Goal: Task Accomplishment & Management: Use online tool/utility

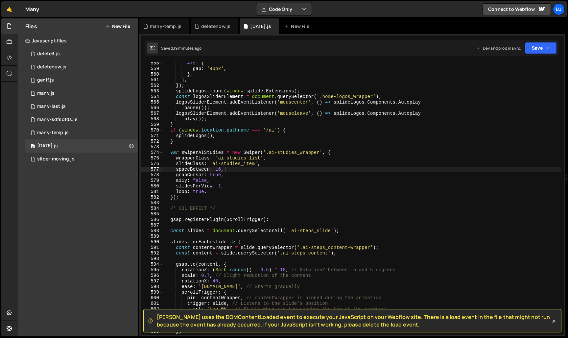
scroll to position [3112, 0]
type textarea "wrapperClass: 'ai-studies_list',"
click at [255, 159] on div "479 : { gap : '40px' , } , } , }) ; splideLogos . mount ( window . splide . Ext…" at bounding box center [362, 202] width 398 height 284
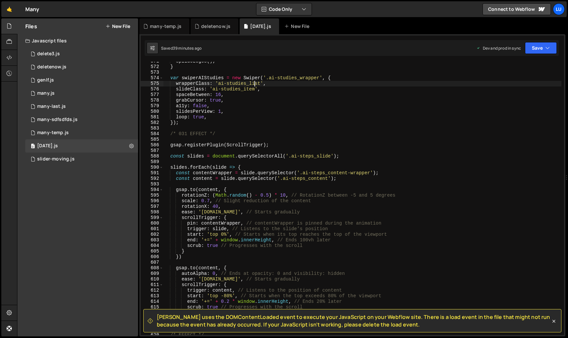
scroll to position [3222, 0]
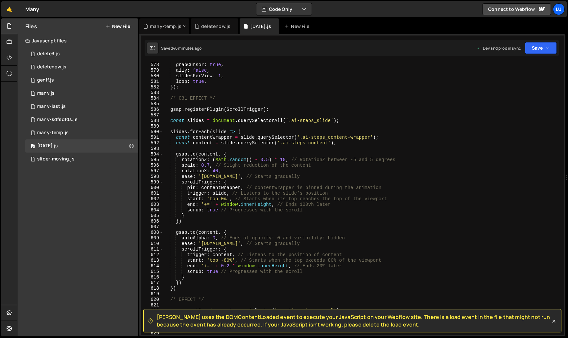
click at [158, 24] on div "many-temp.js" at bounding box center [166, 26] width 32 height 7
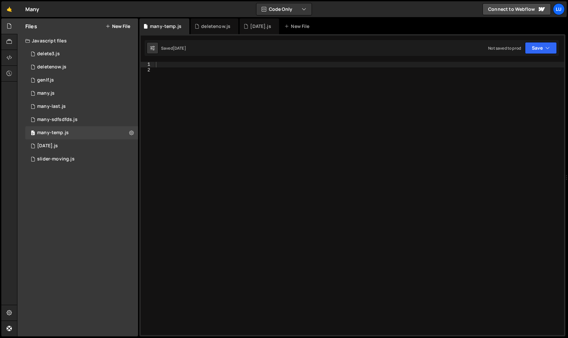
click at [230, 105] on div at bounding box center [390, 204] width 472 height 284
click at [74, 118] on div "many-sdfsdfds.js" at bounding box center [57, 120] width 40 height 6
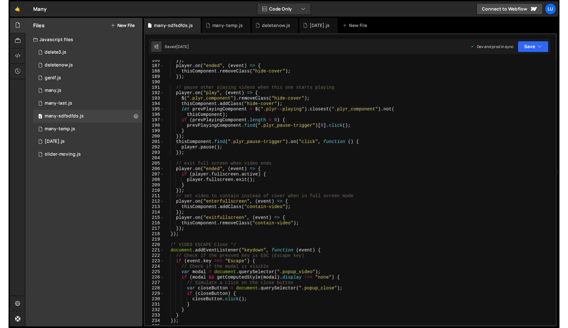
scroll to position [1063, 0]
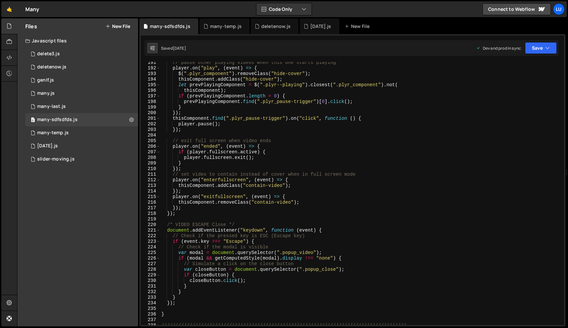
type textarea "thisComponent.removeClass("contain-video");"
click at [205, 203] on div "// pause other playing videos when this one starts playing player . on ( "play"…" at bounding box center [360, 197] width 401 height 274
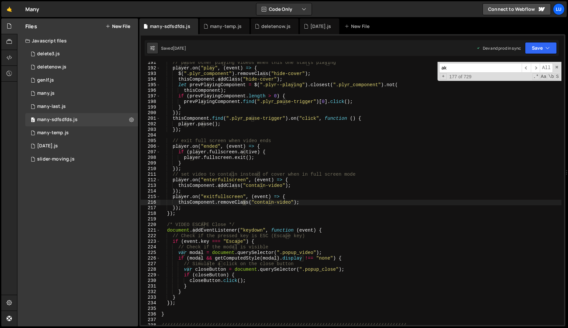
scroll to position [1265, 0]
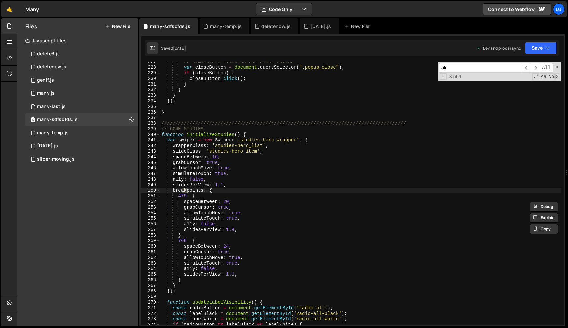
type input "a"
type input "k"
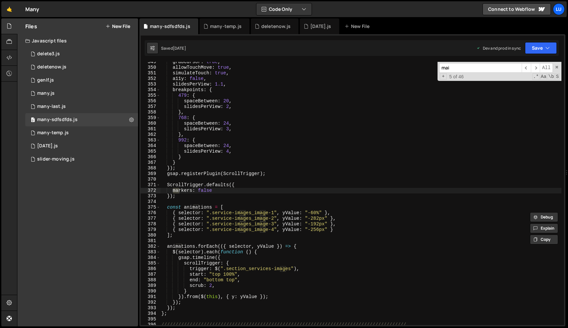
scroll to position [1946, 0]
type input "main"
click at [247, 179] on div "grabCursor : true , allowTouchMove : true , simulateTouch : true , a11y : false…" at bounding box center [360, 196] width 401 height 274
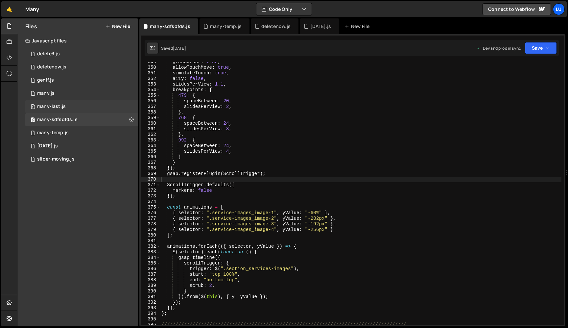
click at [96, 110] on div "0 many-last.js 0" at bounding box center [81, 106] width 113 height 13
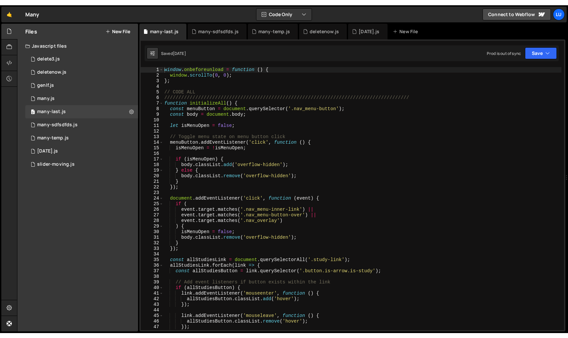
scroll to position [3542, 0]
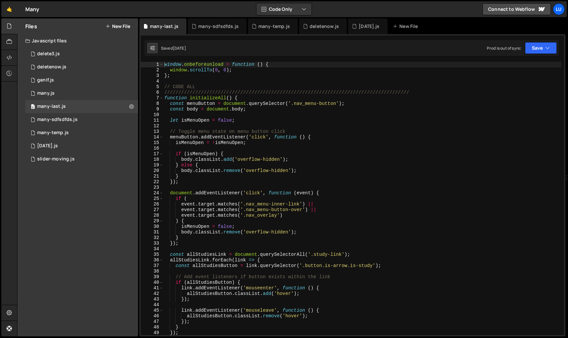
type textarea "if (isMenuOpen) {"
click at [330, 156] on div "window . onbeforeunload = function ( ) { window . scrollTo ( 0 , 0 ) ; } ; // C…" at bounding box center [362, 204] width 398 height 284
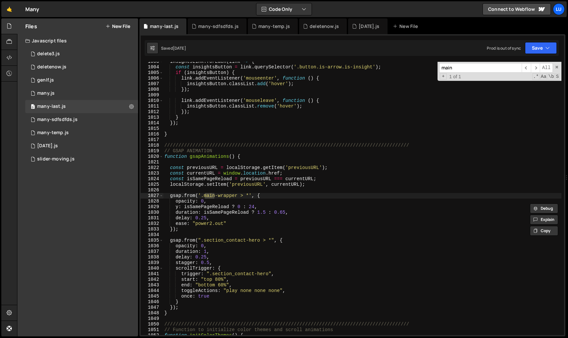
scroll to position [5599, 0]
type input "main"
type textarea "gsap.from('.main-wrapper > *', {"
drag, startPoint x: 269, startPoint y: 196, endPoint x: 171, endPoint y: 197, distance: 97.9
click at [171, 197] on div "insightsLink . forEach ( link => { const insightsButton = link . querySelector …" at bounding box center [362, 201] width 398 height 284
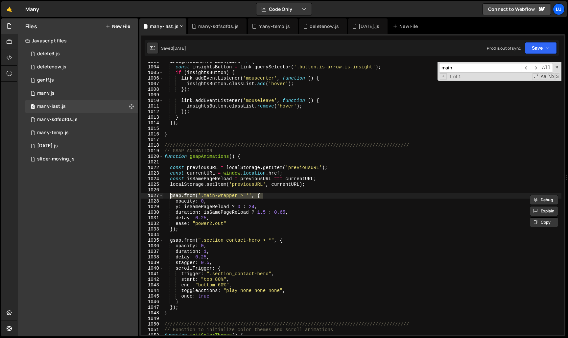
click at [179, 26] on icon at bounding box center [181, 26] width 5 height 7
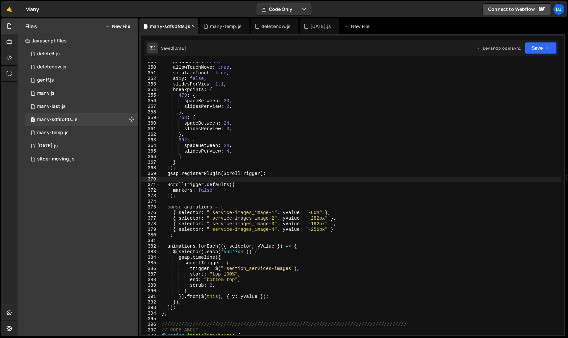
click at [191, 25] on icon at bounding box center [193, 26] width 5 height 7
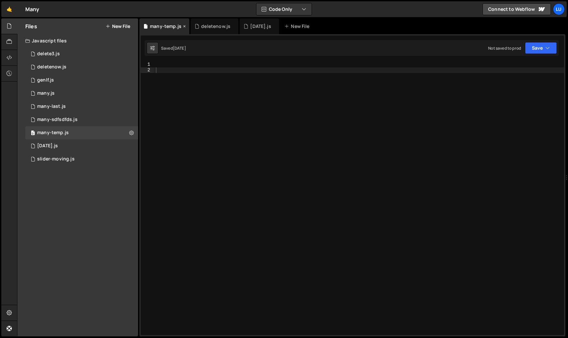
click at [183, 26] on icon at bounding box center [184, 26] width 5 height 7
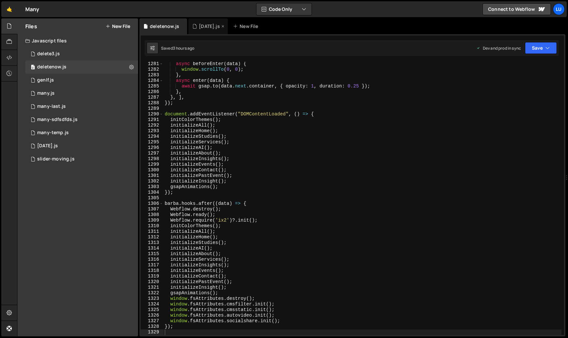
click at [209, 26] on div "[DATE].js" at bounding box center [209, 26] width 21 height 7
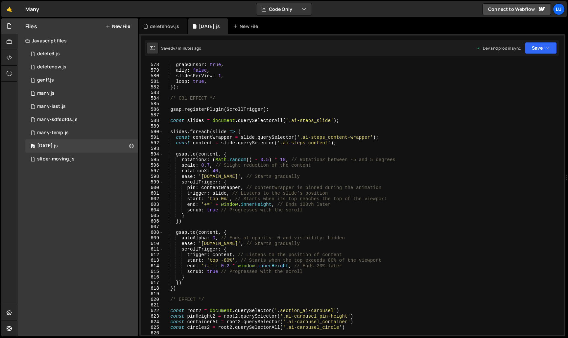
type textarea "const contentWrapper = slide.querySelector('.ai-steps_content-wrapper');"
click at [324, 137] on div "spaceBetween : 16 , grabCursor : true , a11y : false , slidesPerView : 1 , loop…" at bounding box center [362, 199] width 398 height 284
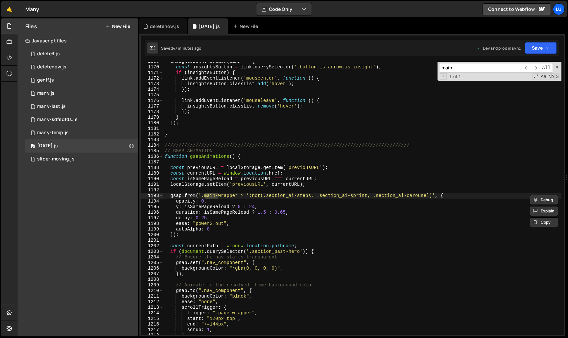
scroll to position [6526, 0]
type input "main"
type textarea "const isSamePageReload = previousURL === currentURL;"
click at [356, 179] on div "insightsLink . forEach ( link => { const insightsButton = link . querySelector …" at bounding box center [362, 201] width 398 height 284
click at [351, 190] on div "insightsLink . forEach ( link => { const insightsButton = link . querySelector …" at bounding box center [362, 201] width 398 height 284
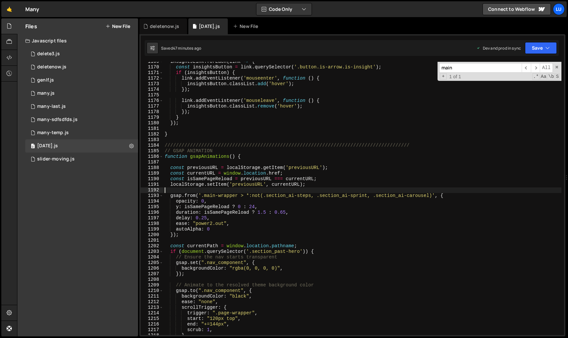
paste textarea "gsap.from('.main-wrapper > *', {"
click at [165, 190] on div "insightsLink . forEach ( link => { const insightsButton = link . querySelector …" at bounding box center [362, 201] width 398 height 284
click at [316, 184] on div "insightsLink . forEach ( link => { const insightsButton = link . querySelector …" at bounding box center [362, 201] width 398 height 284
type textarea "localStorage.setItem('previousURL', currentURL);"
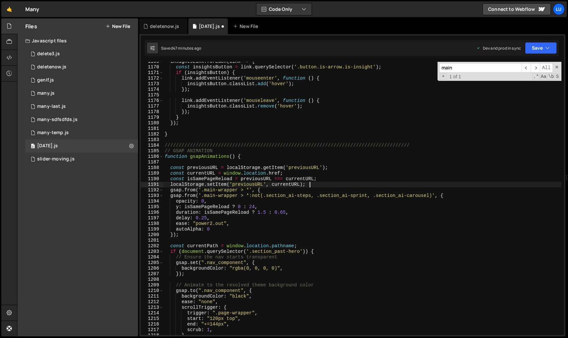
scroll to position [0, 0]
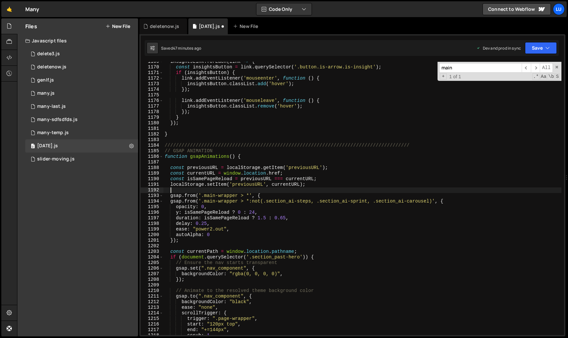
click at [275, 202] on div "insightsLink . forEach ( link => { const insightsButton = link . querySelector …" at bounding box center [362, 201] width 398 height 284
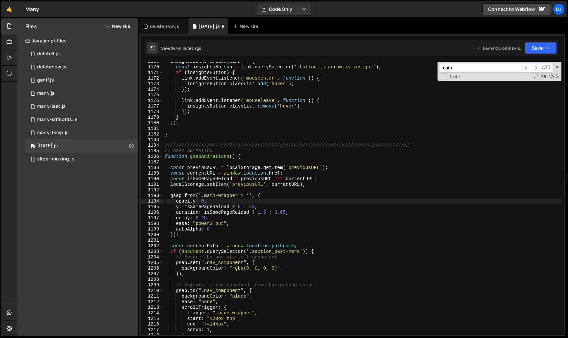
click at [532, 42] on div "Saved 47 minutes ago Dev and prod in sync Upgrade to Edit Save Save to Staging …" at bounding box center [352, 48] width 414 height 16
click at [557, 67] on span at bounding box center [556, 67] width 5 height 5
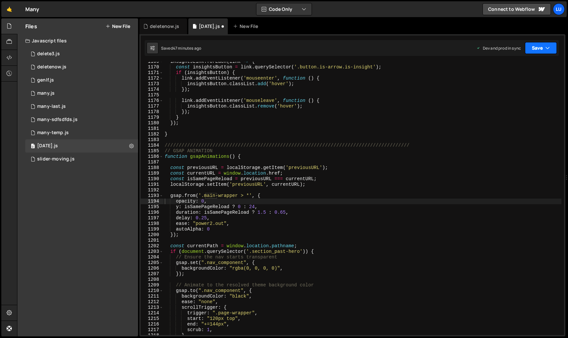
click at [544, 51] on button "Save" at bounding box center [541, 48] width 32 height 12
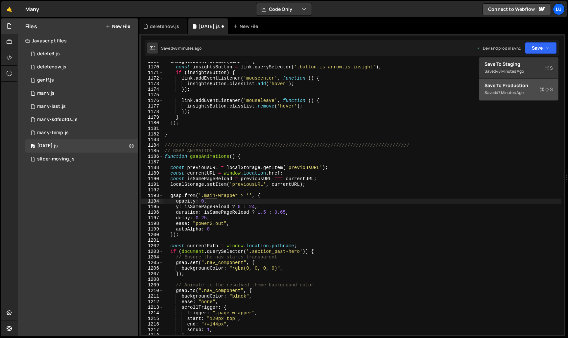
click at [519, 83] on div "Save to Production S" at bounding box center [518, 85] width 68 height 7
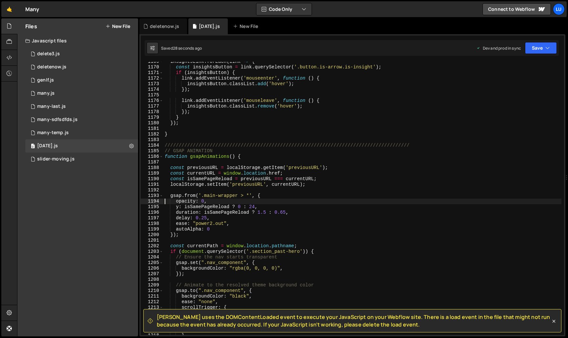
click at [223, 195] on div "insightsLink . forEach ( link => { const insightsButton = link . querySelector …" at bounding box center [362, 201] width 398 height 284
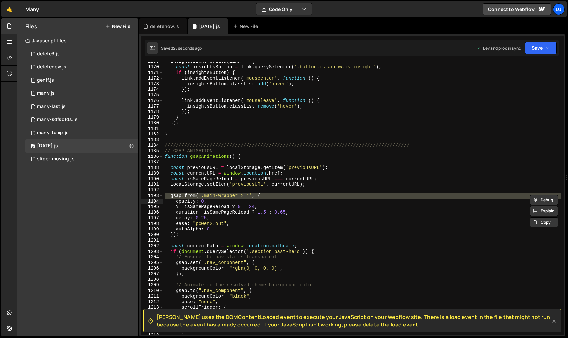
paste textarea
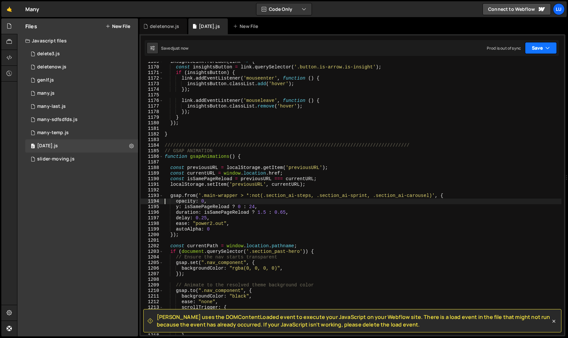
click at [533, 50] on button "Save" at bounding box center [541, 48] width 32 height 12
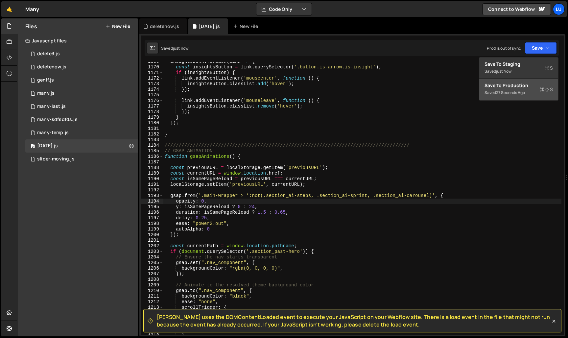
click at [510, 89] on div "Saved 27 seconds ago" at bounding box center [518, 93] width 68 height 8
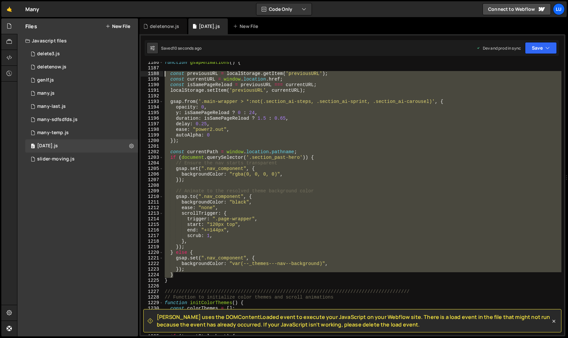
drag, startPoint x: 176, startPoint y: 275, endPoint x: 158, endPoint y: 73, distance: 202.5
click at [158, 73] on div "} 1186 1187 1188 1189 1190 1191 1192 1193 1194 1195 1196 1197 1198 1199 1200 12…" at bounding box center [352, 198] width 423 height 273
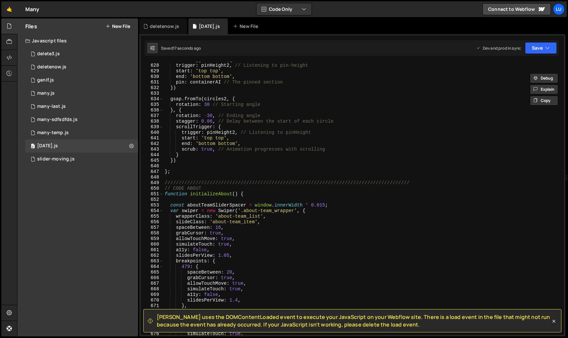
scroll to position [3420, 0]
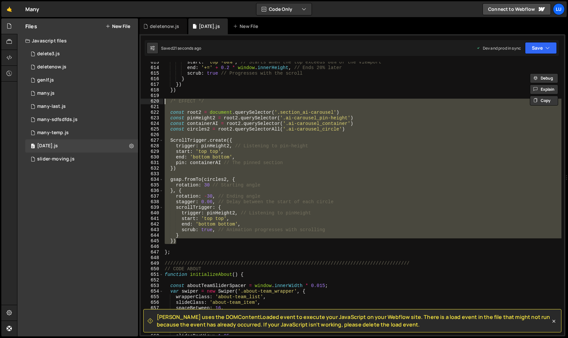
drag, startPoint x: 183, startPoint y: 242, endPoint x: 145, endPoint y: 102, distance: 145.3
click at [145, 102] on div "const previousURL = localStorage.getItem('previousURL'); const currentURL = win…" at bounding box center [352, 198] width 423 height 273
type textarea "/* EFFECT */"
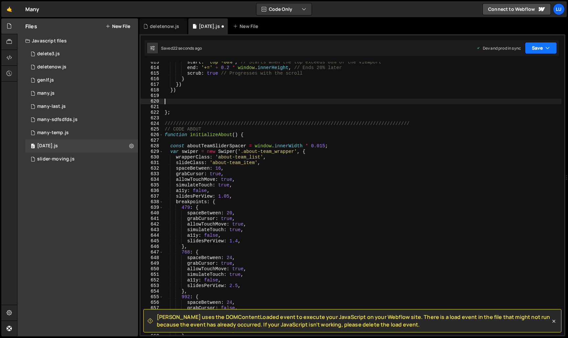
click at [543, 50] on button "Save" at bounding box center [541, 48] width 32 height 12
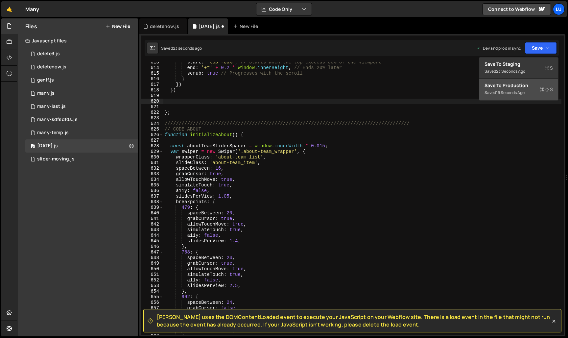
click at [531, 88] on div "Save to Production S" at bounding box center [518, 85] width 68 height 7
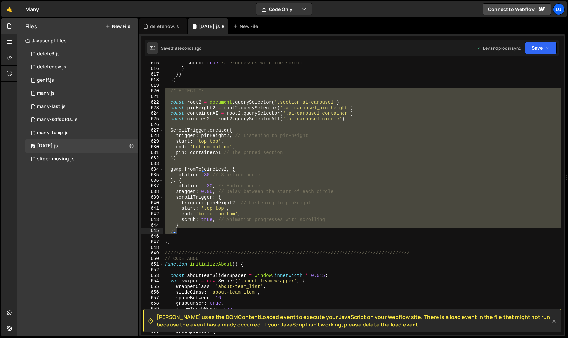
scroll to position [3399, 0]
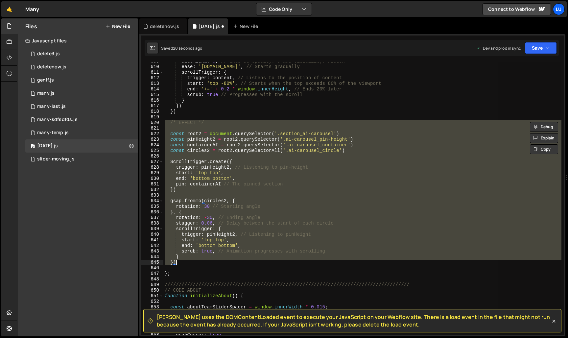
click at [232, 187] on div "autoAlpha : 0 , // Ends at opacity: 0 and visibility: hidden ease : 'power1.in'…" at bounding box center [362, 198] width 398 height 273
type textarea "})"
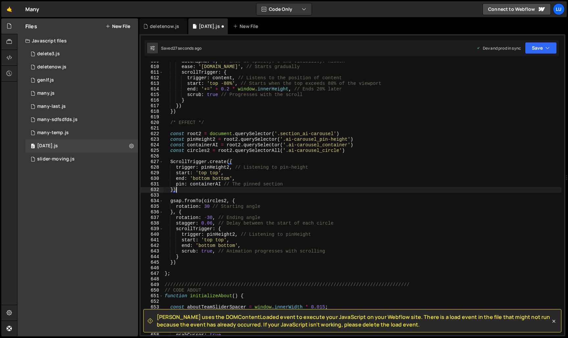
click at [234, 195] on div "autoAlpha : 0 , // Ends at opacity: 0 and visibility: hidden ease : 'power1.in'…" at bounding box center [362, 200] width 398 height 284
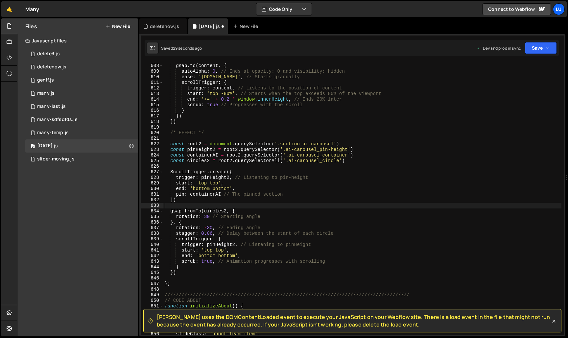
scroll to position [3388, 0]
click at [248, 173] on div "gsap . to ( content , { autoAlpha : 0 , // Ends at opacity: 0 and visibility: h…" at bounding box center [362, 200] width 398 height 284
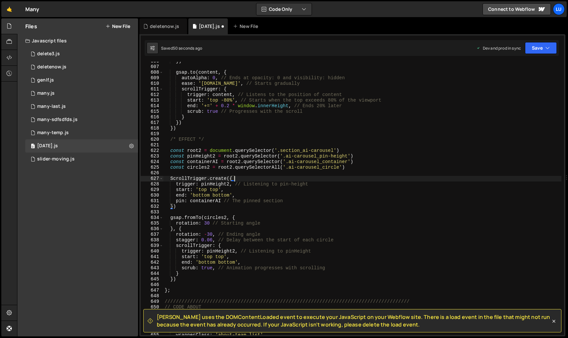
scroll to position [3383, 0]
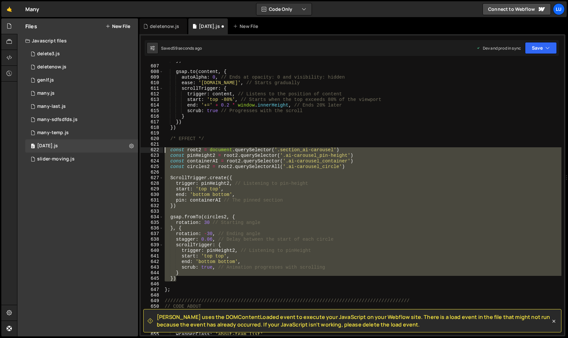
drag, startPoint x: 185, startPoint y: 279, endPoint x: 144, endPoint y: 151, distance: 134.3
click at [144, 151] on div "ScrollTrigger.create({ 606 607 608 609 610 611 612 613 614 615 616 617 618 619 …" at bounding box center [352, 198] width 423 height 273
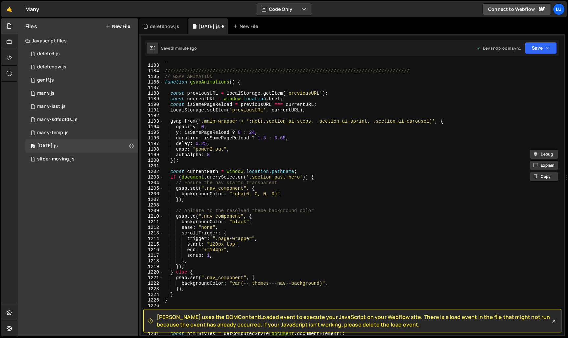
scroll to position [6601, 0]
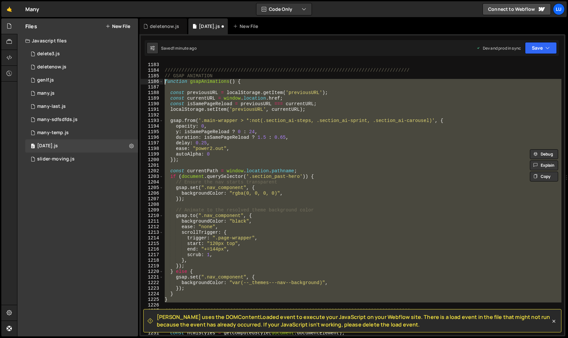
drag, startPoint x: 182, startPoint y: 302, endPoint x: 157, endPoint y: 79, distance: 225.2
click at [157, 79] on div "const root2 = document.querySelector('.section_ai-carousel') const pinHeight2 =…" at bounding box center [352, 198] width 423 height 273
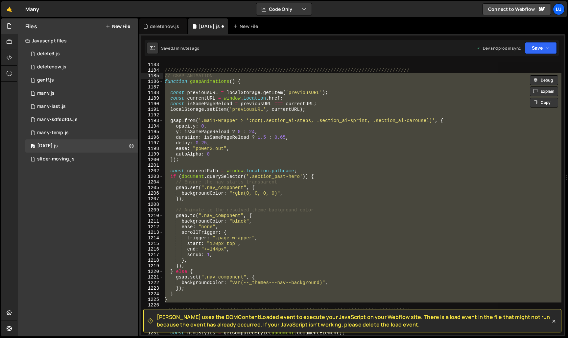
click at [216, 125] on div "} /////////////////////////////////////////////////////////////////////////////…" at bounding box center [362, 198] width 398 height 273
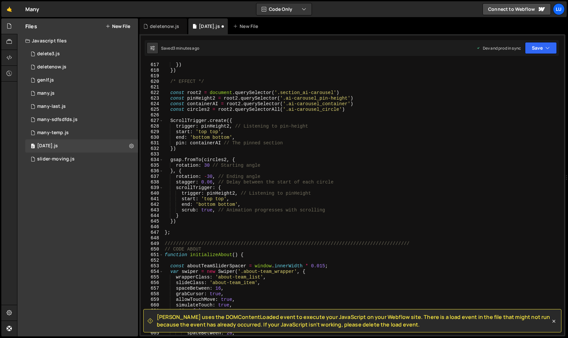
scroll to position [3437, 0]
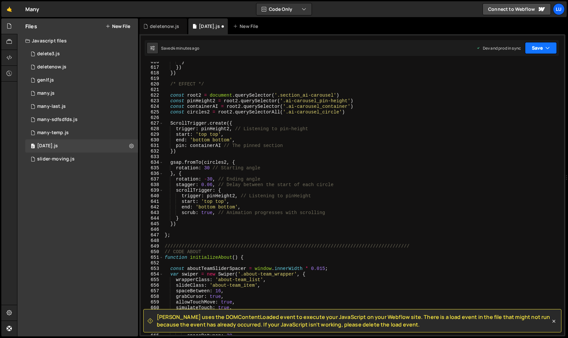
click at [531, 48] on button "Save" at bounding box center [541, 48] width 32 height 12
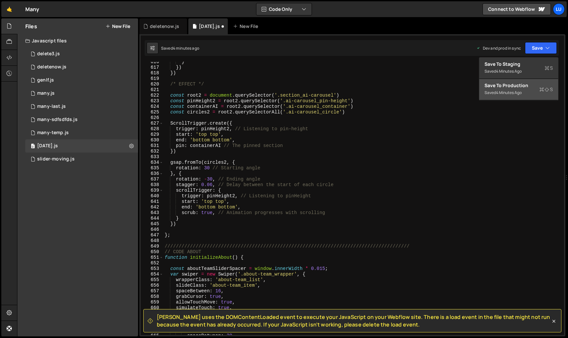
click at [520, 83] on div "Save to Production S" at bounding box center [518, 85] width 68 height 7
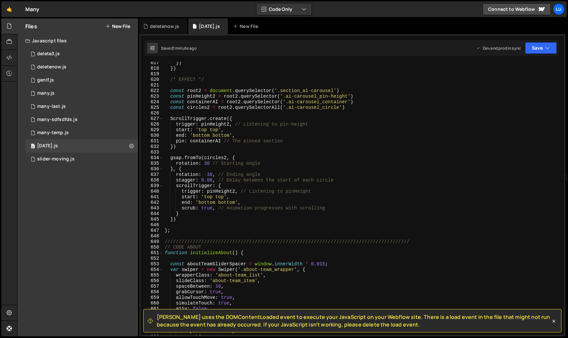
scroll to position [3434, 0]
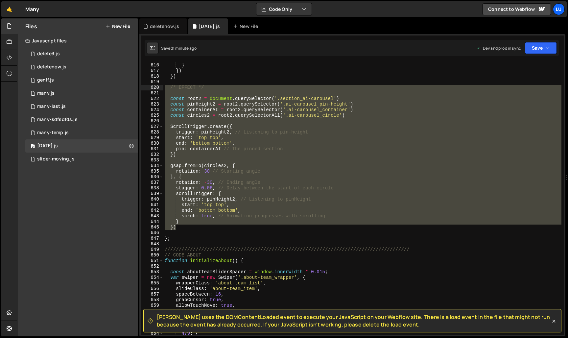
drag, startPoint x: 186, startPoint y: 228, endPoint x: 146, endPoint y: 90, distance: 143.4
click at [146, 90] on div "}) 615 616 617 618 619 620 621 622 623 624 625 626 627 628 629 630 631 632 633 …" at bounding box center [352, 198] width 423 height 273
type textarea "/* EFFECT */"
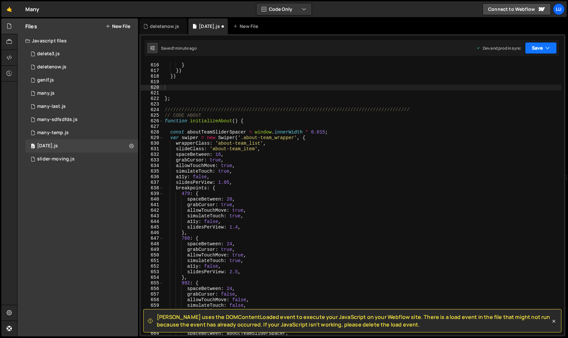
click at [530, 46] on button "Save" at bounding box center [541, 48] width 32 height 12
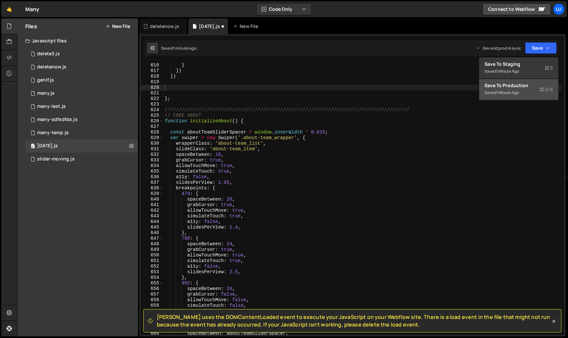
click at [524, 88] on div "Save to Production S" at bounding box center [518, 85] width 68 height 7
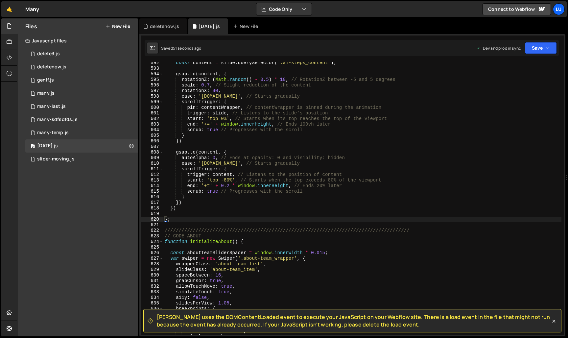
scroll to position [3289, 0]
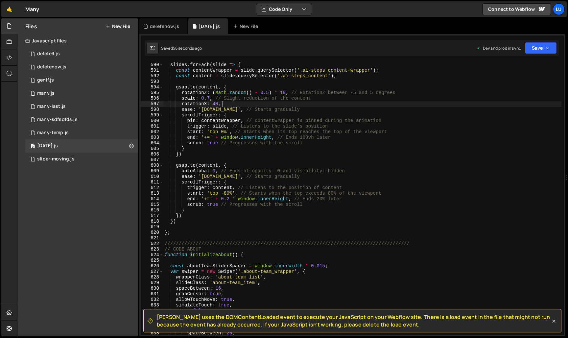
click at [252, 104] on div "slides . forEach ( slide => { const contentWrapper = slide . querySelector ( '.…" at bounding box center [362, 199] width 398 height 284
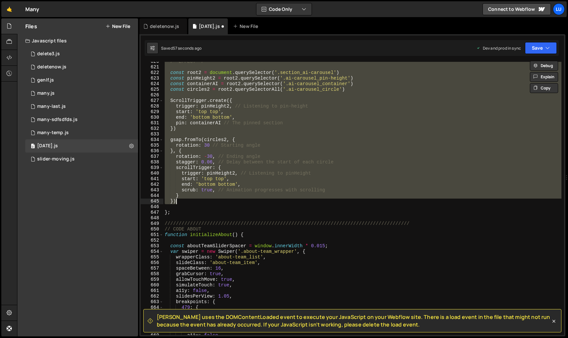
scroll to position [3460, 0]
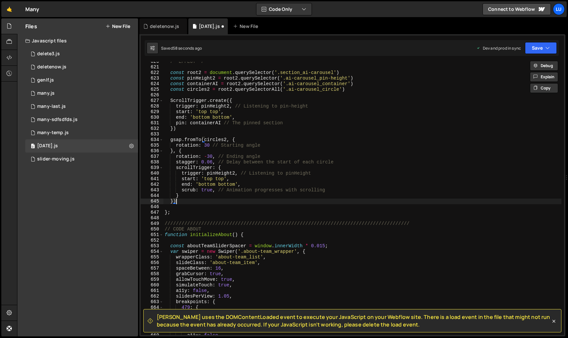
click at [253, 198] on div "/* EFFECT */ const root2 = document . querySelector ( '.section_ai-carousel' ) …" at bounding box center [362, 201] width 398 height 284
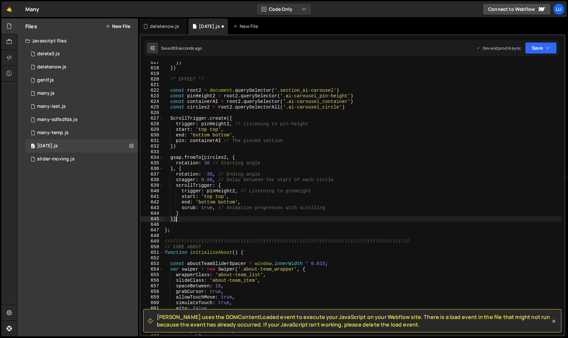
scroll to position [3441, 0]
click at [253, 198] on div "}) }) /* EFFECT */ const root2 = document . querySelector ( '.section_ai-carous…" at bounding box center [362, 203] width 398 height 284
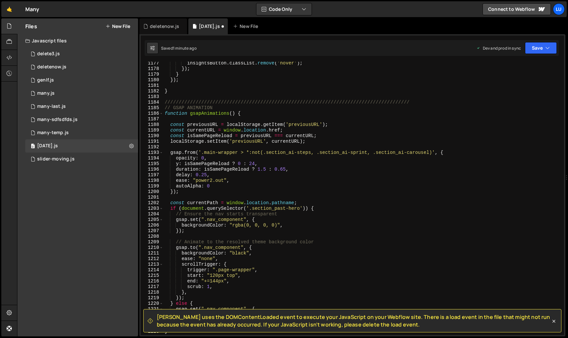
scroll to position [6576, 0]
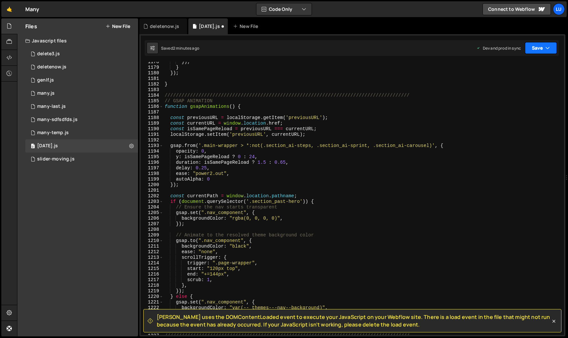
click at [527, 50] on button "Save" at bounding box center [541, 48] width 32 height 12
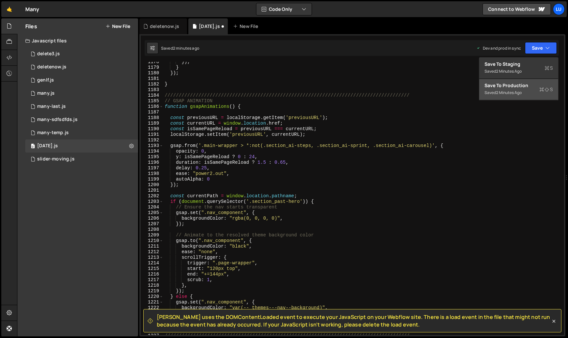
click at [523, 85] on div "Save to Production S" at bounding box center [518, 85] width 68 height 7
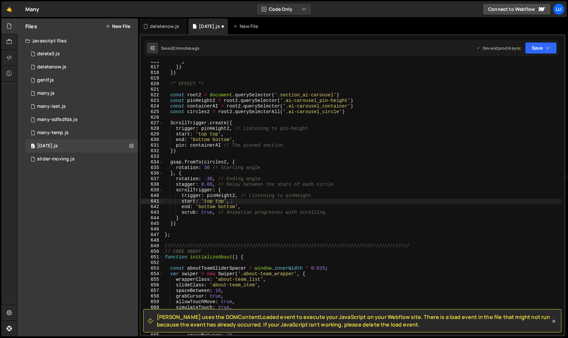
scroll to position [3438, 0]
click at [271, 179] on div "} }) }) /* EFFECT */ const root2 = document . querySelector ( '.section_ai-caro…" at bounding box center [362, 201] width 398 height 284
click at [272, 168] on div "} }) }) /* EFFECT */ const root2 = document . querySelector ( '.section_ai-caro…" at bounding box center [362, 201] width 398 height 284
click at [273, 162] on div "} }) }) /* EFFECT */ const root2 = document . querySelector ( '.section_ai-caro…" at bounding box center [362, 201] width 398 height 284
click at [274, 151] on div "} }) }) /* EFFECT */ const root2 = document . querySelector ( '.section_ai-caro…" at bounding box center [362, 201] width 398 height 284
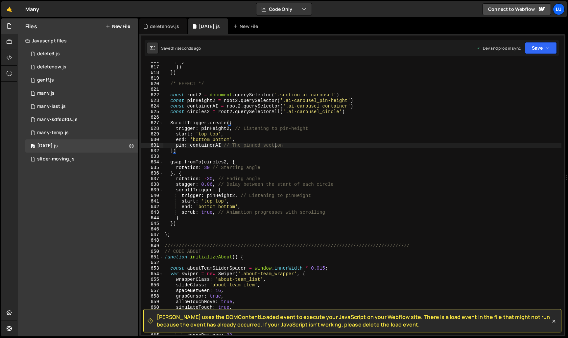
click at [275, 144] on div "} }) }) /* EFFECT */ const root2 = document . querySelector ( '.section_ai-caro…" at bounding box center [362, 201] width 398 height 284
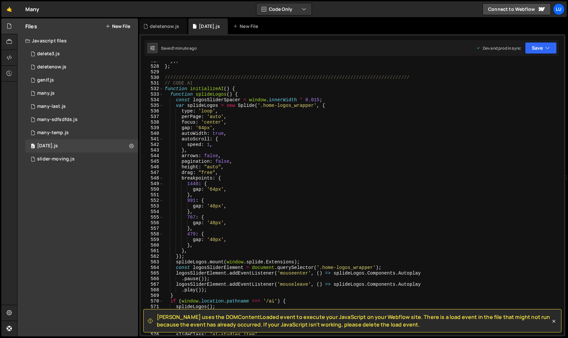
scroll to position [2925, 0]
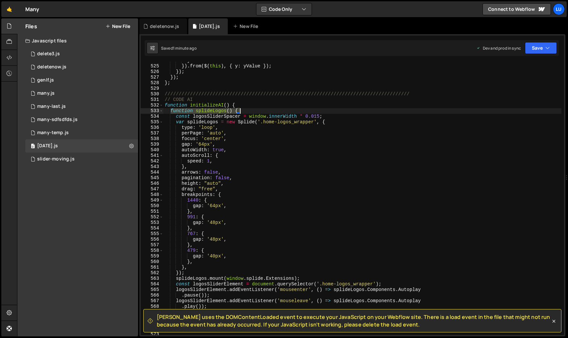
drag, startPoint x: 171, startPoint y: 111, endPoint x: 246, endPoint y: 109, distance: 75.2
click at [246, 109] on div "} }) . from ( $ ( this ) , { y : yValue }) ; }) ; }) ; } ; ////////////////////…" at bounding box center [362, 200] width 398 height 284
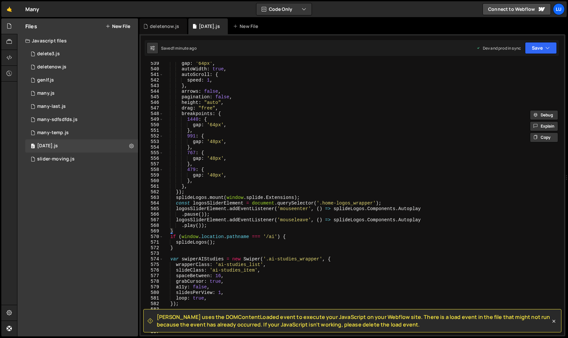
scroll to position [3034, 0]
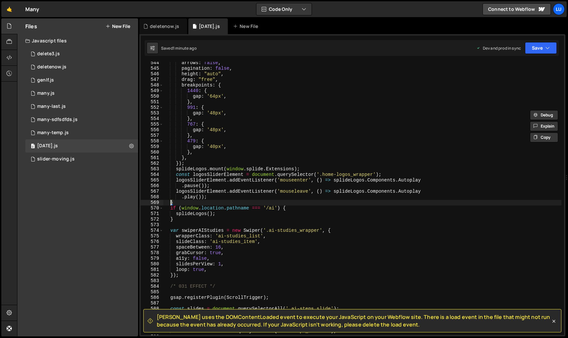
click at [173, 203] on div "arrows : false , pagination : false , height : "auto" , drag : "free" , breakpo…" at bounding box center [362, 202] width 398 height 284
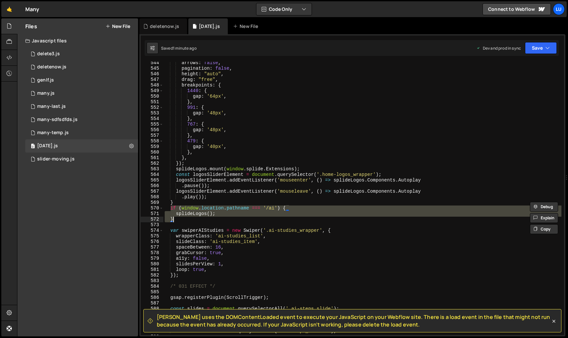
drag, startPoint x: 170, startPoint y: 208, endPoint x: 181, endPoint y: 219, distance: 16.0
click at [181, 219] on div "arrows : false , pagination : false , height : "auto" , drag : "free" , breakpo…" at bounding box center [362, 202] width 398 height 284
type textarea "splideLogos(); }"
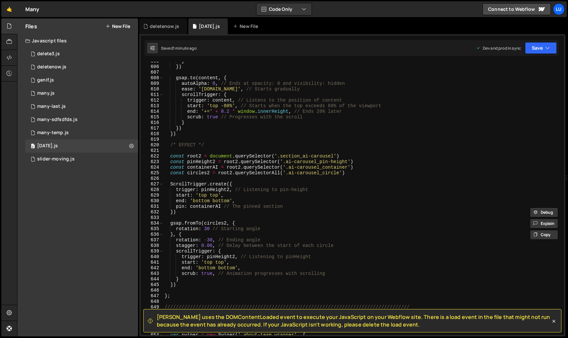
scroll to position [3377, 0]
click at [175, 149] on div "} }) gsap . to ( content , { autoAlpha : 0 , // Ends at opacity: 0 and visibili…" at bounding box center [362, 200] width 398 height 284
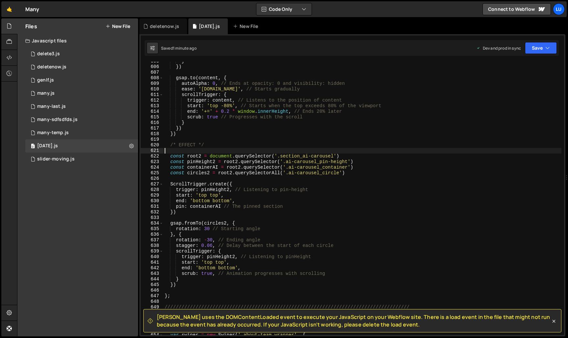
click at [193, 152] on div "} }) gsap . to ( content , { autoAlpha : 0 , // Ends at opacity: 0 and visibili…" at bounding box center [362, 200] width 398 height 284
paste textarea "function splideLogos() {"
click at [214, 150] on div "} }) gsap . to ( content , { autoAlpha : 0 , // Ends at opacity: 0 and visibili…" at bounding box center [362, 200] width 398 height 284
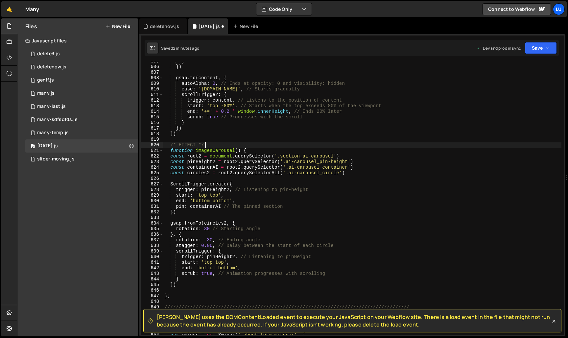
click at [212, 147] on div "} }) gsap . to ( content , { autoAlpha : 0 , // Ends at opacity: 0 and visibili…" at bounding box center [362, 200] width 398 height 284
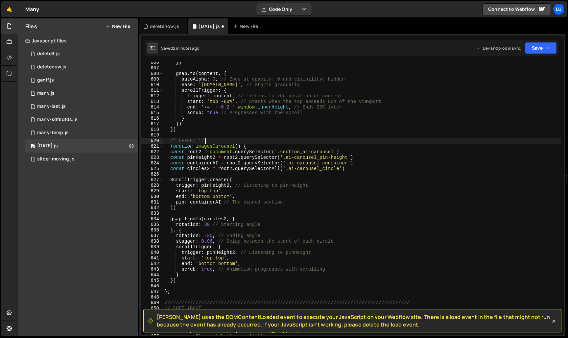
scroll to position [3385, 0]
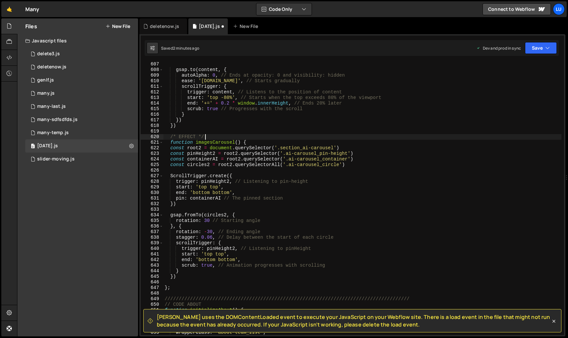
click at [187, 278] on div "gsap . to ( content , { autoAlpha : 0 , // Ends at opacity: 0 and visibility: h…" at bounding box center [362, 203] width 398 height 284
type textarea "})"
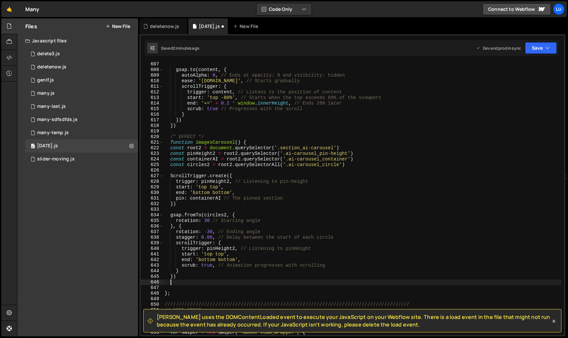
paste textarea "}"
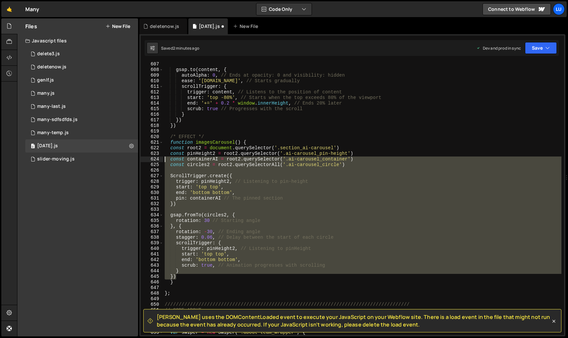
drag, startPoint x: 182, startPoint y: 277, endPoint x: 138, endPoint y: 156, distance: 128.7
click at [138, 156] on div "Files New File Javascript files 0 delete3.js 0 0 deletenow.js 0 0 genlf.js 0 0 …" at bounding box center [292, 177] width 551 height 318
click at [188, 278] on div "gsap . to ( content , { autoAlpha : 0 , // Ends at opacity: 0 and visibility: h…" at bounding box center [362, 198] width 398 height 273
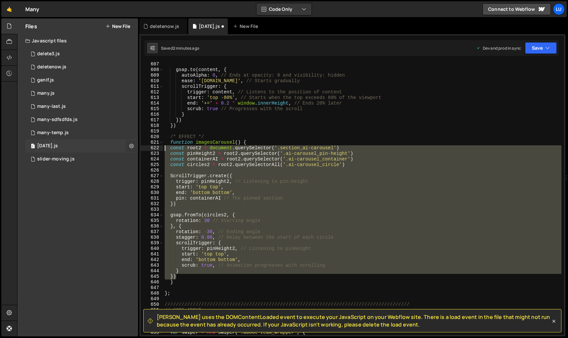
drag, startPoint x: 182, startPoint y: 278, endPoint x: 132, endPoint y: 147, distance: 140.0
click at [132, 147] on div "Files New File Javascript files 0 delete3.js 0 0 deletenow.js 0 0 genlf.js 0 0 …" at bounding box center [292, 177] width 551 height 318
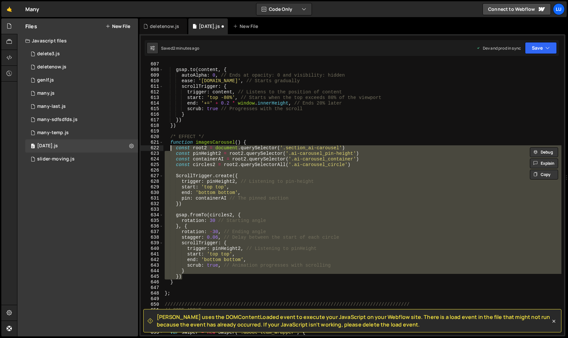
click at [240, 239] on div "gsap . to ( content , { autoAlpha : 0 , // Ends at opacity: 0 and visibility: h…" at bounding box center [362, 203] width 398 height 284
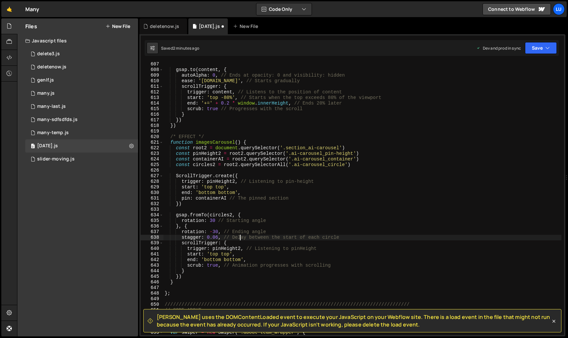
click at [186, 283] on div "gsap . to ( content , { autoAlpha : 0 , // Ends at opacity: 0 and visibility: h…" at bounding box center [362, 203] width 398 height 284
type textarea "}"
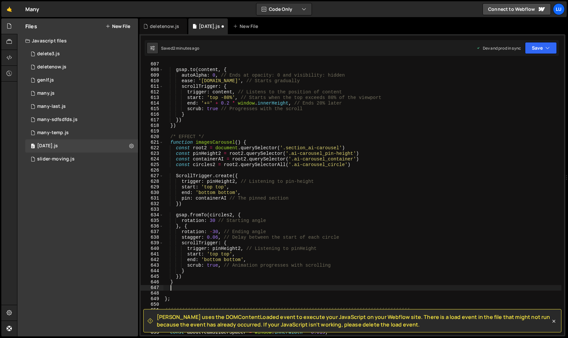
paste textarea "}"
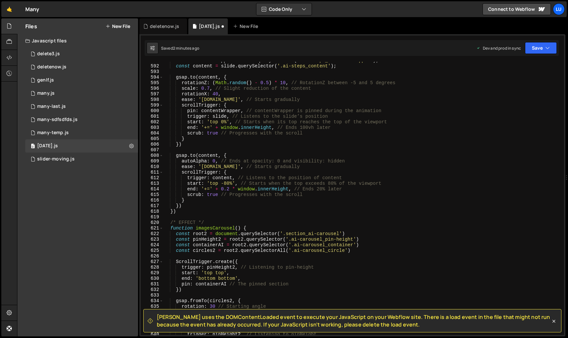
scroll to position [3408, 0]
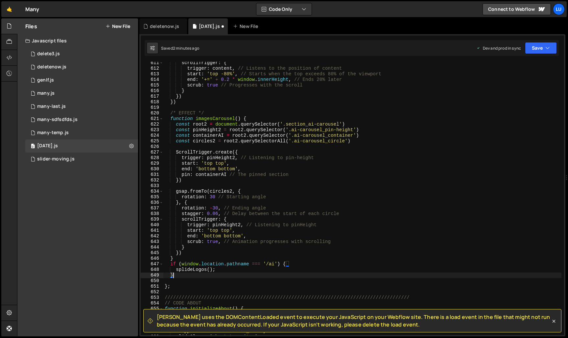
click at [224, 118] on div "scrollTrigger : { trigger : content , // Listens to the position of content sta…" at bounding box center [362, 202] width 398 height 284
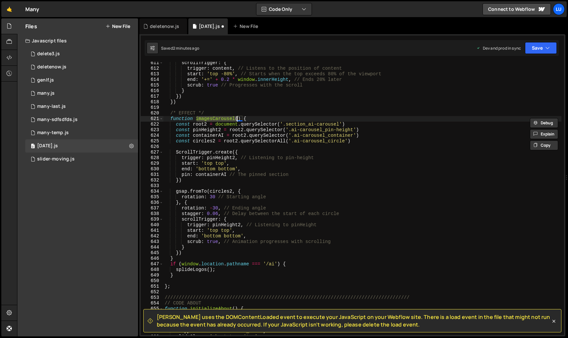
click at [196, 271] on div "scrollTrigger : { trigger : content , // Listens to the position of content sta…" at bounding box center [362, 202] width 398 height 284
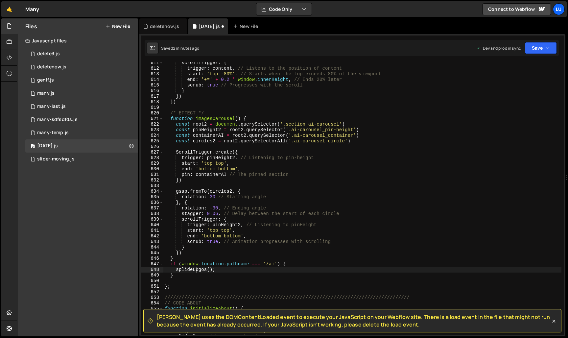
click at [196, 271] on div "scrollTrigger : { trigger : content , // Listens to the position of content sta…" at bounding box center [362, 202] width 398 height 284
paste textarea "imagesCarousel"
click at [261, 268] on div "scrollTrigger : { trigger : content , // Listens to the position of content sta…" at bounding box center [362, 202] width 398 height 284
click at [547, 48] on icon "button" at bounding box center [547, 48] width 5 height 7
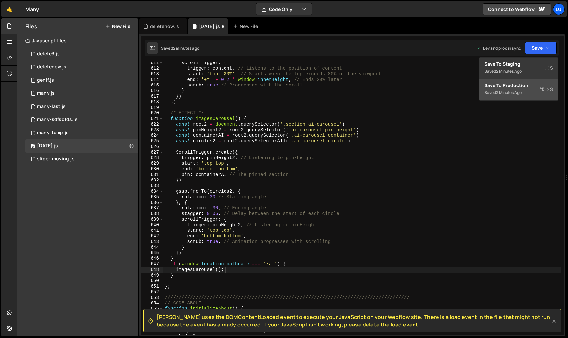
click at [522, 98] on button "Save to Production S Saved 2 minutes ago" at bounding box center [518, 89] width 79 height 21
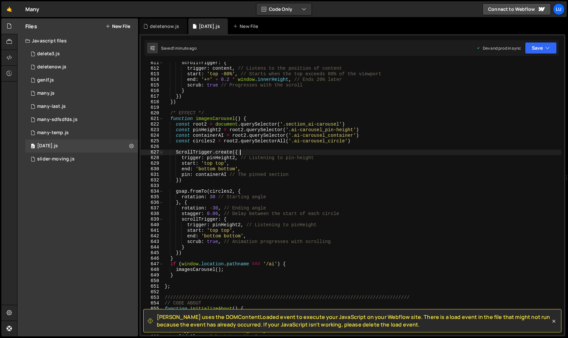
click at [275, 154] on div "scrollTrigger : { trigger : content , // Listens to the position of content sta…" at bounding box center [362, 202] width 398 height 284
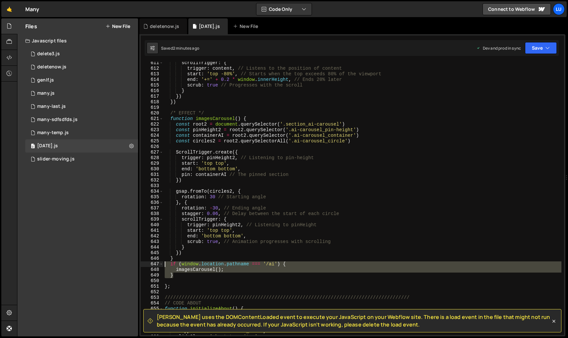
drag, startPoint x: 197, startPoint y: 275, endPoint x: 152, endPoint y: 266, distance: 45.5
click at [152, 266] on div "ScrollTrigger.create({ 611 612 613 614 615 616 617 618 619 620 621 622 623 624 …" at bounding box center [352, 198] width 423 height 273
type textarea "if (window.location.pathname === '/ai') { imagesCarousel();"
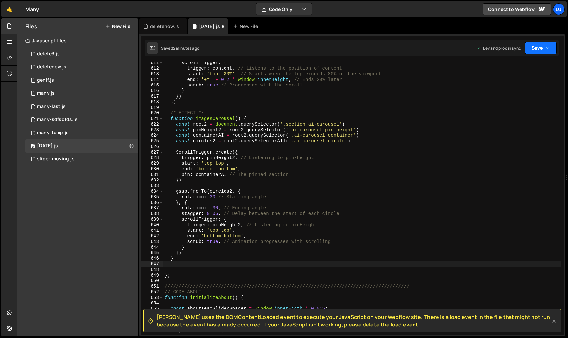
click at [549, 48] on icon "button" at bounding box center [547, 48] width 5 height 7
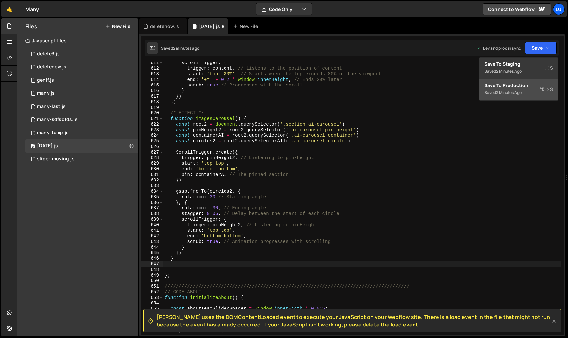
click at [533, 83] on div "Save to Production S" at bounding box center [518, 85] width 68 height 7
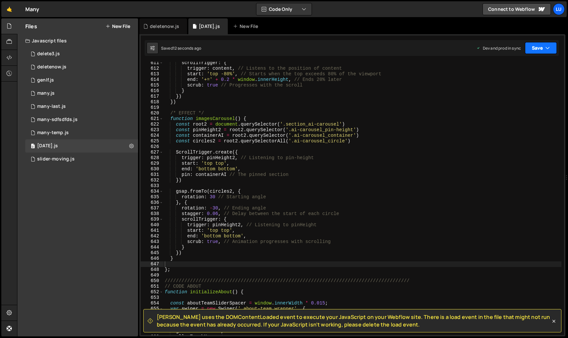
click at [531, 47] on button "Save" at bounding box center [541, 48] width 32 height 12
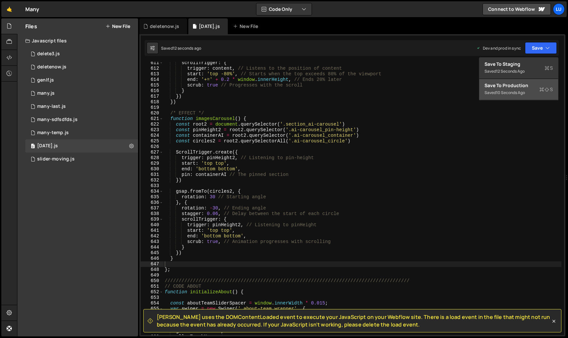
click at [520, 85] on div "Save to Production S" at bounding box center [518, 85] width 68 height 7
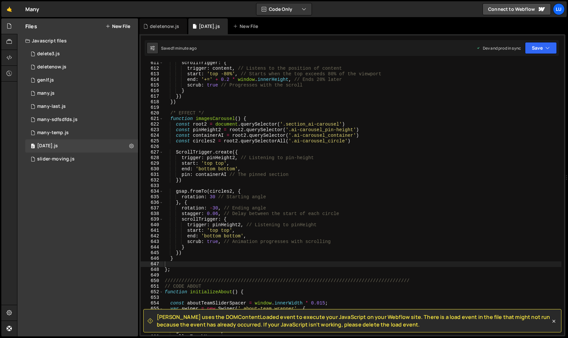
click at [237, 151] on div "scrollTrigger : { trigger : content , // Listens to the position of content sta…" at bounding box center [362, 202] width 398 height 284
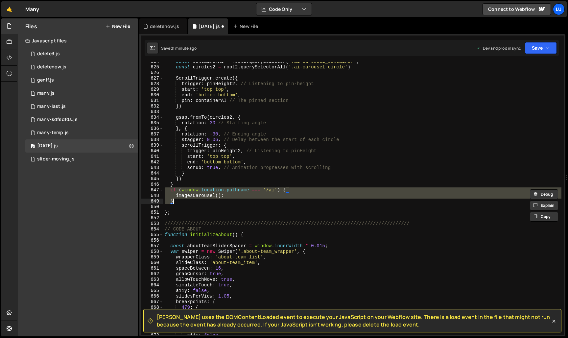
scroll to position [3482, 0]
click at [543, 46] on button "Save" at bounding box center [541, 48] width 32 height 12
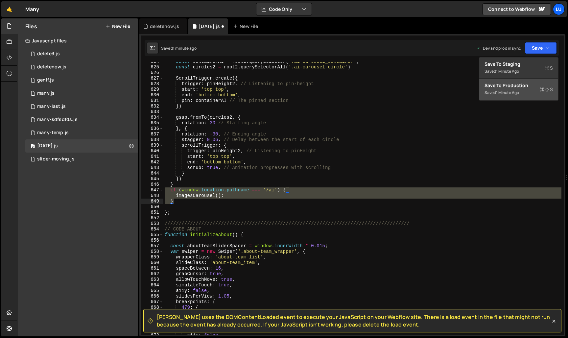
click at [530, 81] on button "Save to Production S Saved 1 minute ago" at bounding box center [518, 89] width 79 height 21
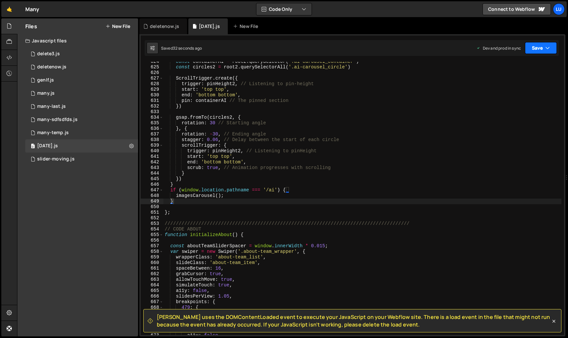
click at [549, 48] on icon "button" at bounding box center [547, 48] width 5 height 7
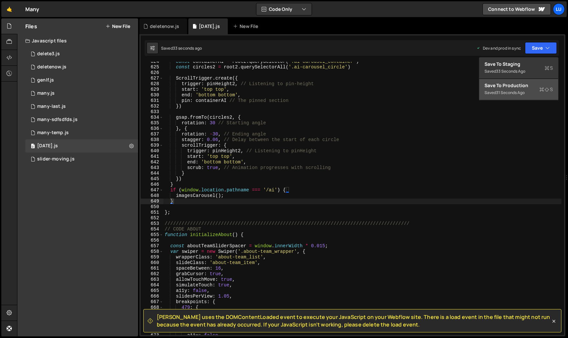
click at [505, 90] on div "31 seconds ago" at bounding box center [510, 93] width 29 height 6
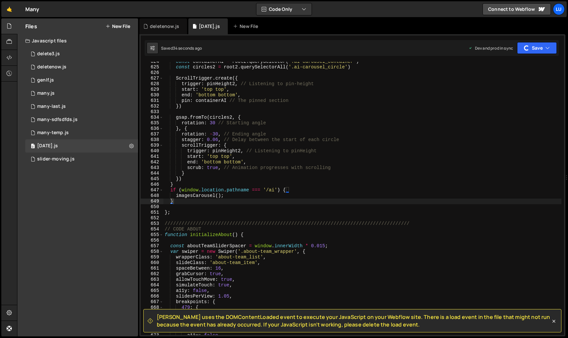
click at [282, 178] on div "const containerAI = root2 . querySelector ( '.ai-carousel_container' ) const ci…" at bounding box center [362, 201] width 398 height 284
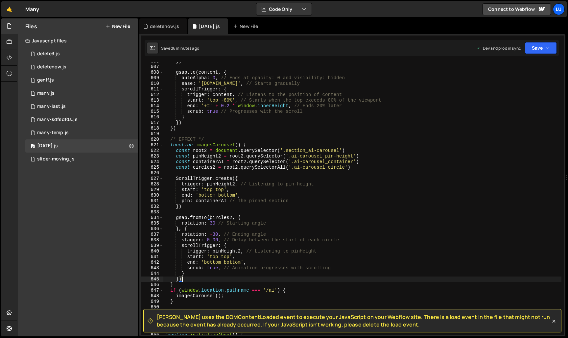
scroll to position [3385, 0]
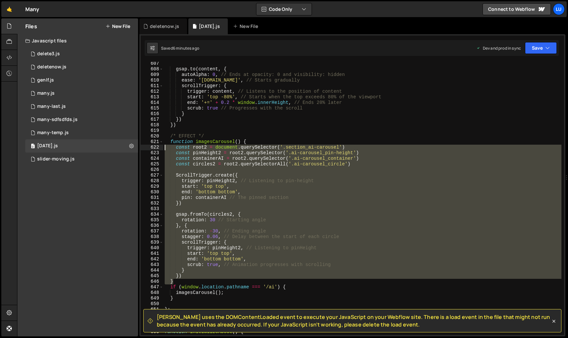
drag, startPoint x: 180, startPoint y: 282, endPoint x: 145, endPoint y: 150, distance: 136.0
click at [145, 150] on div "}) 607 608 609 610 611 612 613 614 615 616 617 618 619 620 621 622 623 624 625 …" at bounding box center [352, 198] width 423 height 273
click at [184, 280] on div "gsap . to ( content , { autoAlpha : 0 , // Ends at opacity: 0 and visibility: h…" at bounding box center [362, 198] width 398 height 273
drag, startPoint x: 187, startPoint y: 275, endPoint x: 139, endPoint y: 145, distance: 138.4
click at [139, 145] on div "Slater uses the DOMContentLoaded event to execute your JavaScript on your Webfl…" at bounding box center [352, 185] width 426 height 302
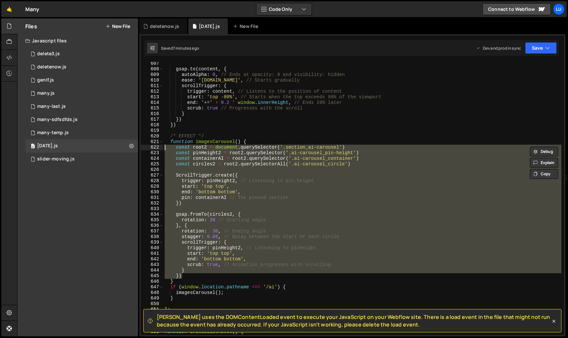
paste textarea "});"
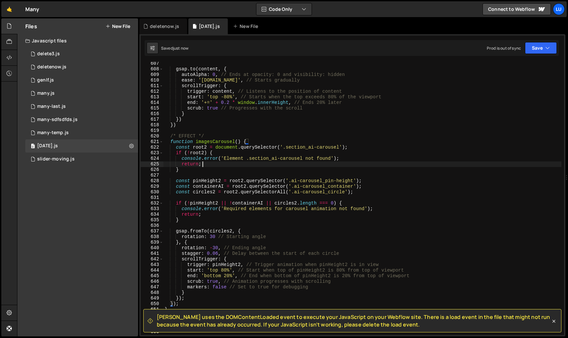
click at [217, 163] on div "gsap . to ( content , { autoAlpha : 0 , // Ends at opacity: 0 and visibility: h…" at bounding box center [362, 203] width 398 height 284
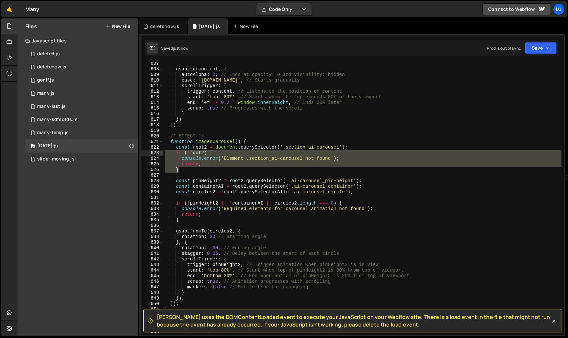
drag, startPoint x: 192, startPoint y: 169, endPoint x: 161, endPoint y: 153, distance: 34.7
click at [161, 153] on div "return; 607 608 609 610 611 612 613 614 615 616 617 618 619 620 621 622 623 624…" at bounding box center [352, 198] width 423 height 273
type textarea "if (!root2) { console.error('Element .section_ai-carousel not found');"
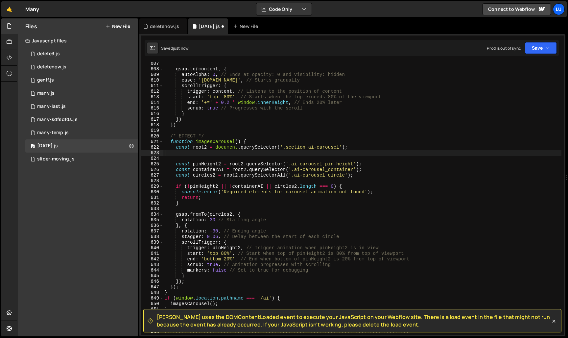
type textarea "const root2 = document.querySelector('.section_ai-carousel');"
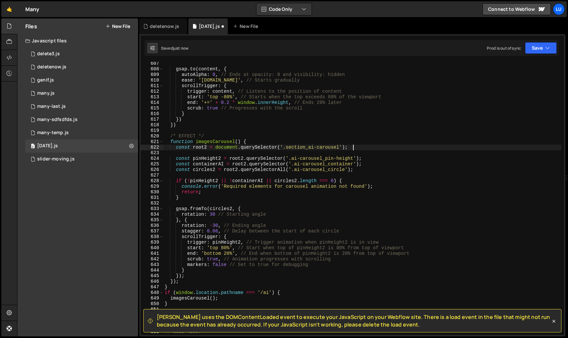
click at [191, 153] on div "gsap . to ( content , { autoAlpha : 0 , // Ends at opacity: 0 and visibility: h…" at bounding box center [362, 203] width 398 height 284
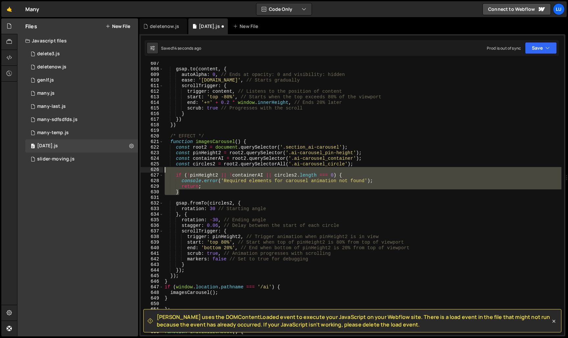
drag, startPoint x: 195, startPoint y: 194, endPoint x: 154, endPoint y: 171, distance: 46.5
click at [154, 171] on div "const root2 = document.querySelector('.section_ai-carousel'); 607 608 609 610 6…" at bounding box center [352, 198] width 423 height 273
type textarea "if (!pinHeight2 || !containerAI || circles2.length === 0) {"
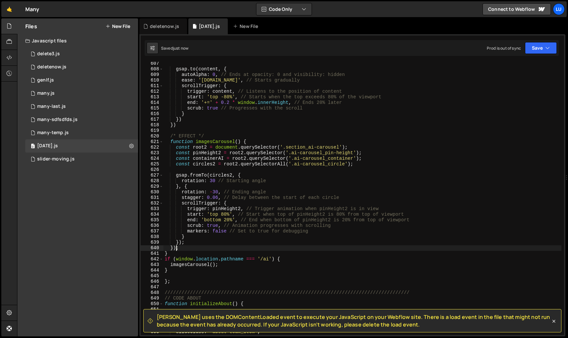
click at [175, 247] on div "gsap . to ( content , { autoAlpha : 0 , // Ends at opacity: 0 and visibility: h…" at bounding box center [362, 203] width 398 height 284
click at [179, 241] on div "gsap . to ( content , { autoAlpha : 0 , // Ends at opacity: 0 and visibility: h…" at bounding box center [362, 203] width 398 height 284
click at [185, 235] on div "gsap . to ( content , { autoAlpha : 0 , // Ends at opacity: 0 and visibility: h…" at bounding box center [362, 203] width 398 height 284
click at [178, 242] on div "gsap . to ( content , { autoAlpha : 0 , // Ends at opacity: 0 and visibility: h…" at bounding box center [362, 203] width 398 height 284
click at [173, 248] on div "gsap . to ( content , { autoAlpha : 0 , // Ends at opacity: 0 and visibility: h…" at bounding box center [362, 203] width 398 height 284
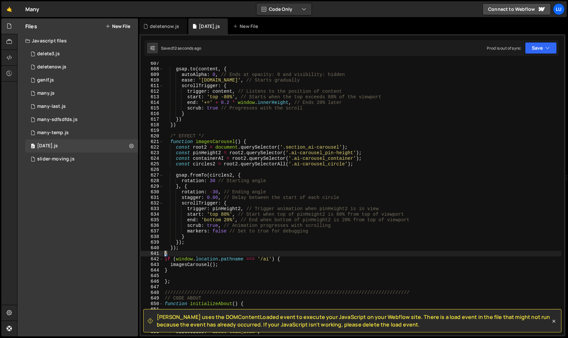
drag, startPoint x: 169, startPoint y: 253, endPoint x: 160, endPoint y: 253, distance: 9.2
click at [160, 253] on div "}); 607 608 609 610 611 612 613 614 615 616 617 618 619 620 621 622 623 624 625…" at bounding box center [352, 198] width 423 height 273
type textarea "}"
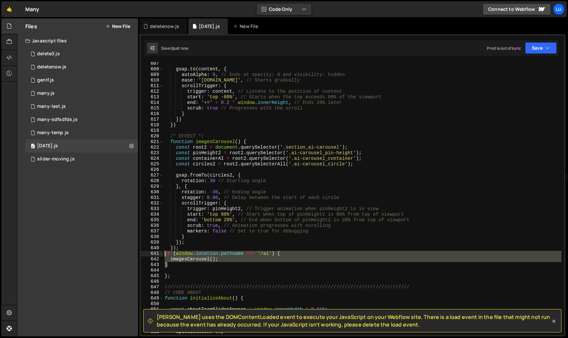
drag, startPoint x: 171, startPoint y: 265, endPoint x: 156, endPoint y: 256, distance: 17.7
click at [156, 256] on div "}); 607 608 609 610 611 612 613 614 615 616 617 618 619 620 621 622 623 624 625…" at bounding box center [352, 198] width 423 height 273
click at [188, 259] on div "gsap . to ( content , { autoAlpha : 0 , // Ends at opacity: 0 and visibility: h…" at bounding box center [362, 203] width 398 height 284
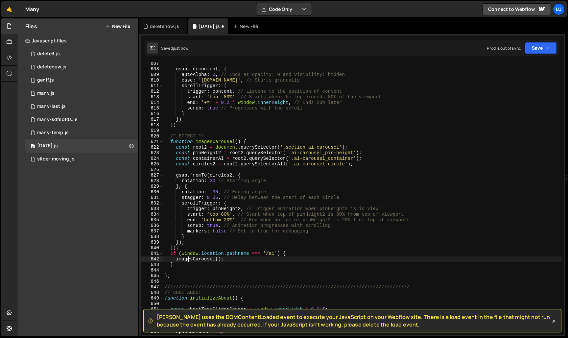
click at [168, 276] on div "gsap . to ( content , { autoAlpha : 0 , // Ends at opacity: 0 and visibility: h…" at bounding box center [362, 203] width 398 height 284
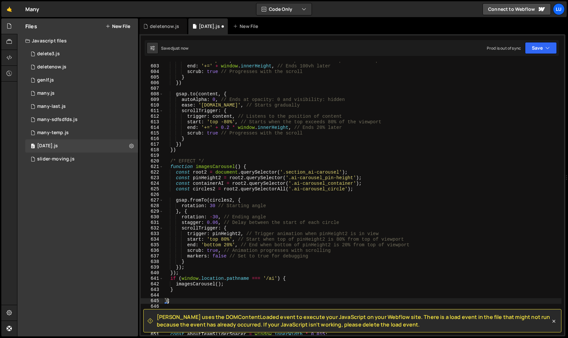
scroll to position [3362, 0]
click at [252, 166] on div "start : 'top 0%' , // Starts when its top reaches the top of the viewport end :…" at bounding box center [362, 198] width 398 height 284
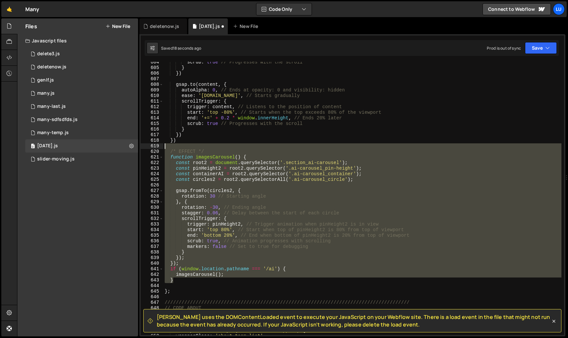
drag, startPoint x: 181, startPoint y: 282, endPoint x: 140, endPoint y: 147, distance: 140.5
click at [140, 147] on div "Slater uses the DOMContentLoaded event to execute your JavaScript on your Webfl…" at bounding box center [352, 185] width 426 height 302
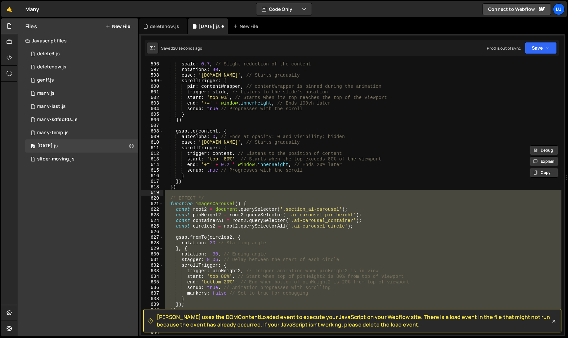
scroll to position [3314, 0]
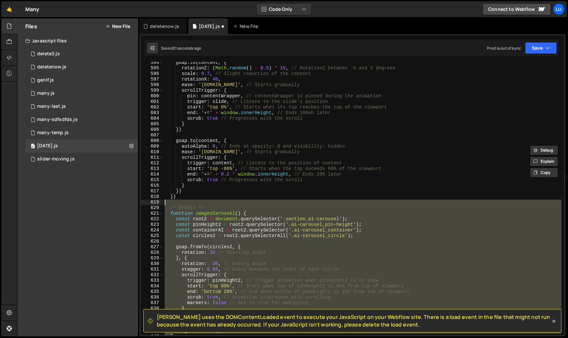
click at [173, 195] on div "gsap . to ( content , { rotationZ : ( Math . random ( ) - 0.5 ) * 10 , // Rotat…" at bounding box center [362, 202] width 398 height 284
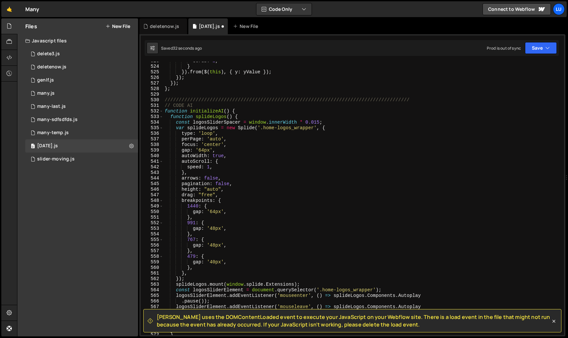
scroll to position [2854, 0]
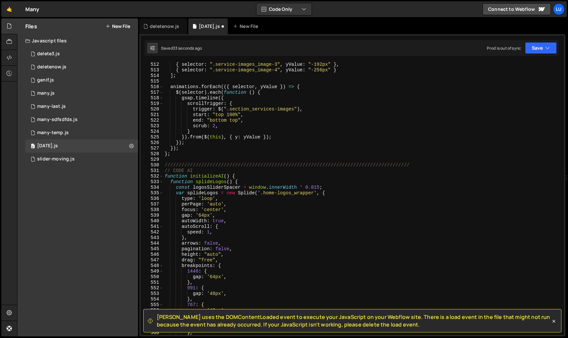
click at [239, 175] on div "{ selector : ".service-images_image-2" , yValue : "-282px" } , { selector : ".s…" at bounding box center [362, 198] width 398 height 284
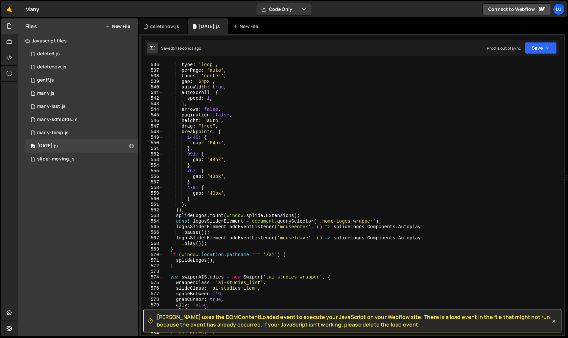
scroll to position [2987, 0]
click at [189, 268] on div "var splideLogos = new Splide ( '.home-logos_wrapper' , { type : 'loop' , perPag…" at bounding box center [362, 199] width 398 height 284
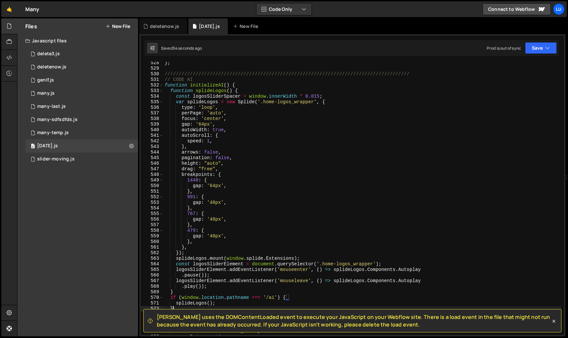
scroll to position [2981, 0]
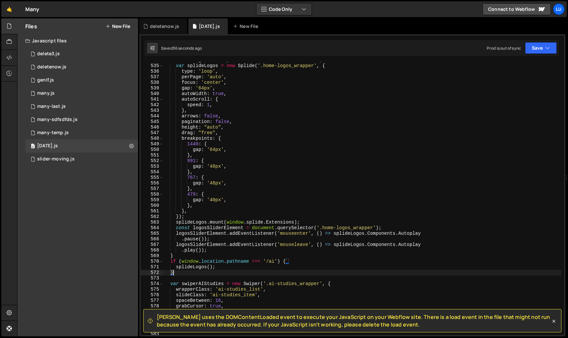
click at [179, 257] on div "const logosSliderSpacer = window . innerWidth * 0.015 ; var splideLogos = new S…" at bounding box center [362, 199] width 398 height 284
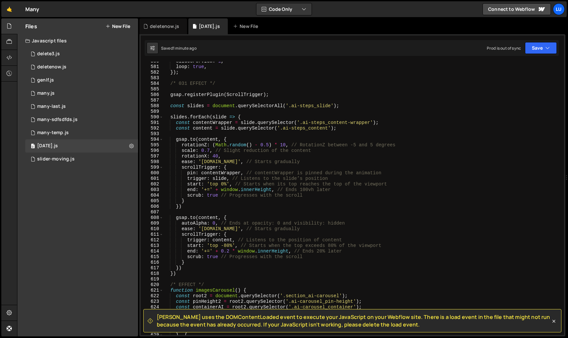
scroll to position [3417, 0]
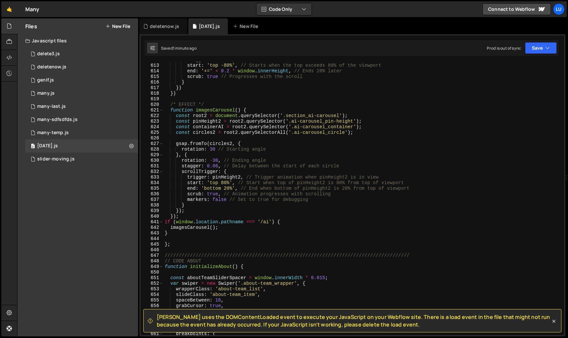
click at [231, 128] on div "trigger : content , // Listens to the position of content start : 'top -80%' , …" at bounding box center [362, 199] width 398 height 284
click at [242, 122] on div "trigger : content , // Listens to the position of content start : 'top -80%' , …" at bounding box center [362, 199] width 398 height 284
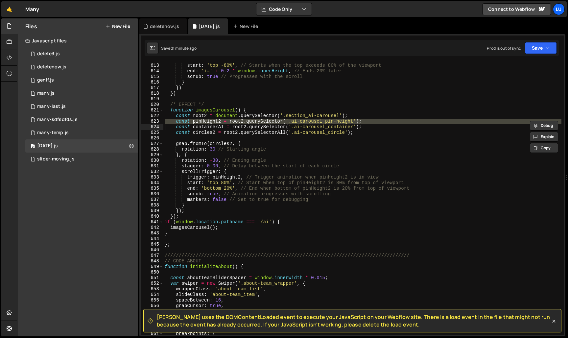
click at [242, 122] on div "trigger : content , // Listens to the position of content start : 'top -80%' , …" at bounding box center [362, 199] width 398 height 284
click at [245, 122] on div "trigger : content , // Listens to the position of content start : 'top -80%' , …" at bounding box center [362, 198] width 398 height 273
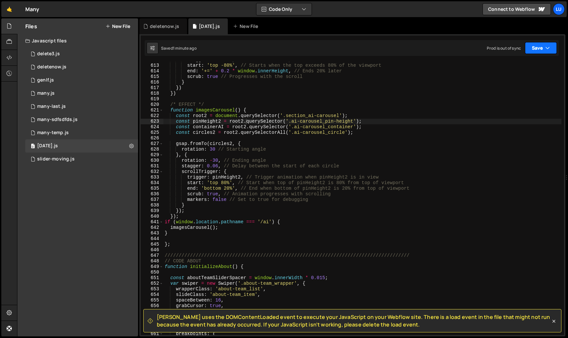
click at [539, 48] on button "Save" at bounding box center [541, 48] width 32 height 12
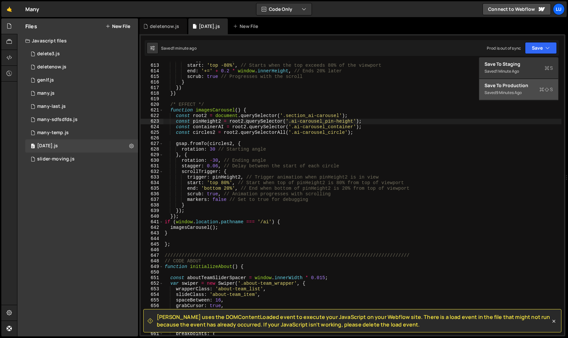
click at [518, 95] on div "Saved 9 minutes ago" at bounding box center [518, 93] width 68 height 8
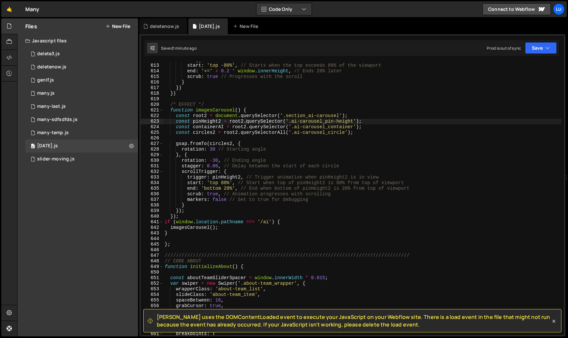
click at [174, 232] on div "trigger : content , // Listens to the position of content start : 'top -80%' , …" at bounding box center [362, 199] width 398 height 284
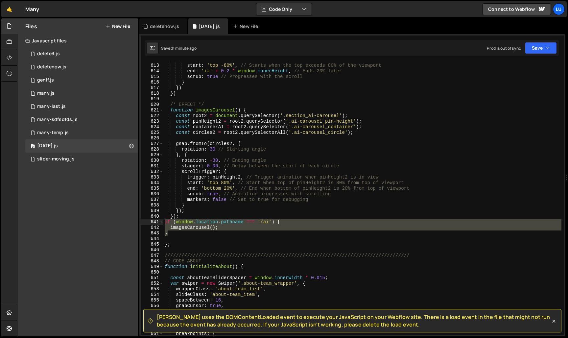
drag, startPoint x: 175, startPoint y: 232, endPoint x: 157, endPoint y: 222, distance: 21.0
click at [157, 222] on div "} 612 613 614 615 616 617 618 619 620 621 622 623 624 625 626 627 628 629 630 6…" at bounding box center [352, 198] width 423 height 273
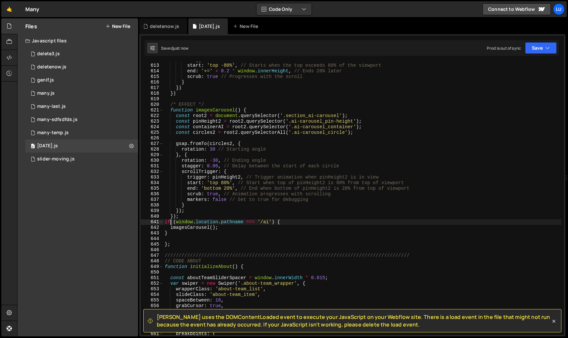
click at [188, 232] on div "trigger : content , // Listens to the position of content start : 'top -80%' , …" at bounding box center [362, 199] width 398 height 284
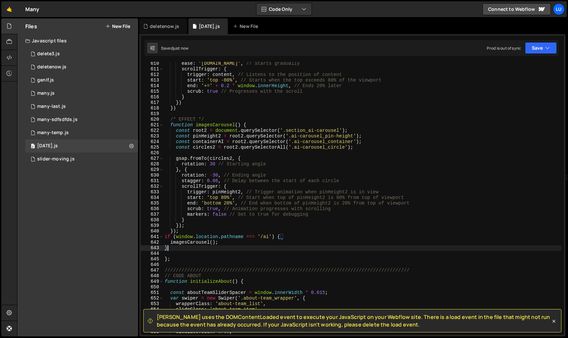
scroll to position [0, 0]
click at [247, 157] on div "ease : 'power1.in' , // Starts gradually scrollTrigger : { trigger : content , …" at bounding box center [362, 203] width 398 height 284
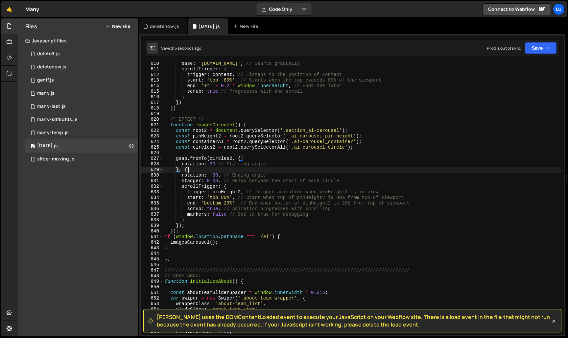
click at [198, 170] on div "ease : 'power1.in' , // Starts gradually scrollTrigger : { trigger : content , …" at bounding box center [362, 203] width 398 height 284
click at [182, 226] on div "ease : 'power1.in' , // Starts gradually scrollTrigger : { trigger : content , …" at bounding box center [362, 203] width 398 height 284
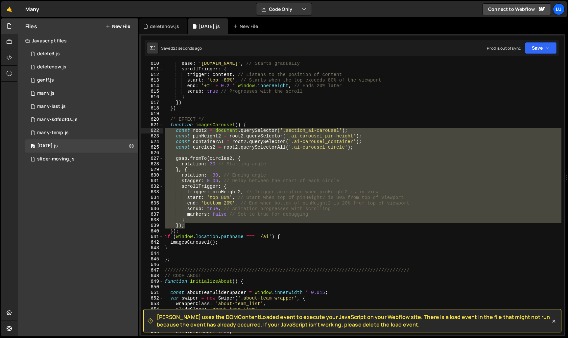
drag, startPoint x: 188, startPoint y: 226, endPoint x: 156, endPoint y: 132, distance: 98.9
click at [156, 132] on div "}); 610 611 612 613 614 615 616 617 618 619 620 621 622 623 624 625 626 627 628…" at bounding box center [352, 198] width 423 height 273
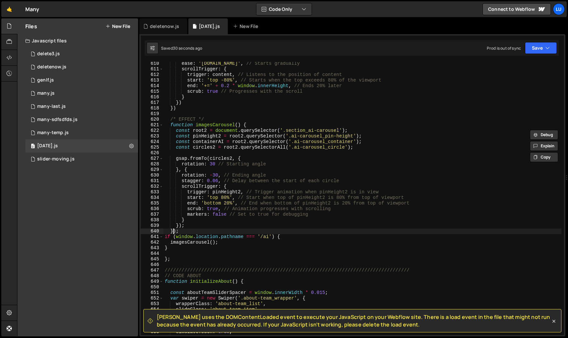
click at [174, 230] on div "ease : 'power1.in' , // Starts gradually scrollTrigger : { trigger : content , …" at bounding box center [362, 203] width 398 height 284
click at [550, 47] on button "Save" at bounding box center [541, 48] width 32 height 12
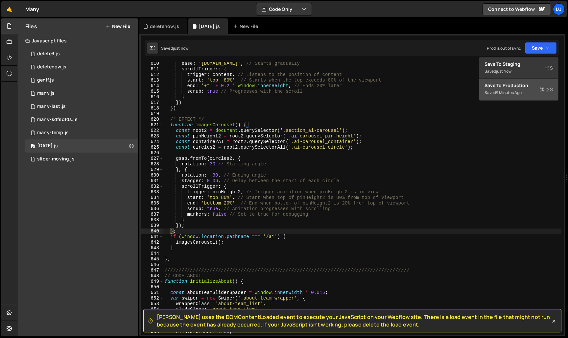
click at [536, 80] on button "Save to Production S Saved 9 minutes ago" at bounding box center [518, 89] width 79 height 21
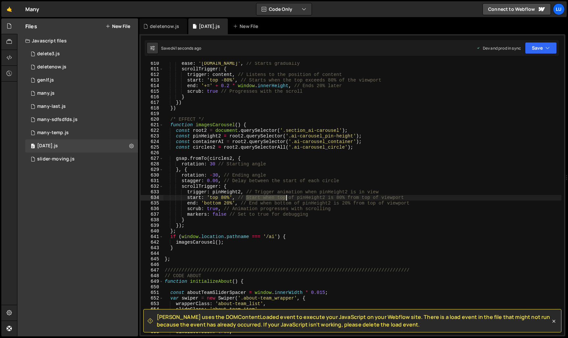
drag, startPoint x: 246, startPoint y: 197, endPoint x: 287, endPoint y: 197, distance: 40.7
click at [287, 197] on div "ease : 'power1.in' , // Starts gradually scrollTrigger : { trigger : content , …" at bounding box center [362, 203] width 398 height 284
click at [287, 197] on div "ease : 'power1.in' , // Starts gradually scrollTrigger : { trigger : content , …" at bounding box center [362, 198] width 398 height 273
click at [227, 197] on div "ease : 'power1.in' , // Starts gradually scrollTrigger : { trigger : content , …" at bounding box center [362, 203] width 398 height 284
click at [226, 197] on div "ease : 'power1.in' , // Starts gradually scrollTrigger : { trigger : content , …" at bounding box center [362, 203] width 398 height 284
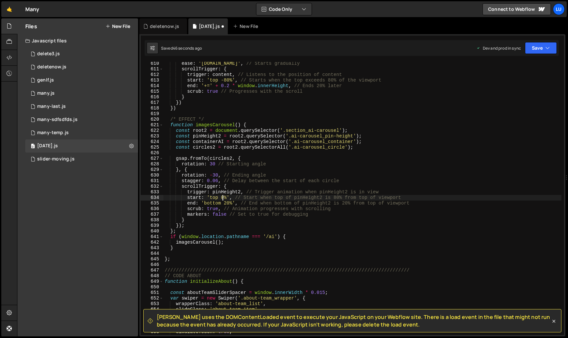
scroll to position [0, 4]
click at [467, 162] on div "ease : 'power1.in' , // Starts gradually scrollTrigger : { trigger : content , …" at bounding box center [362, 203] width 398 height 284
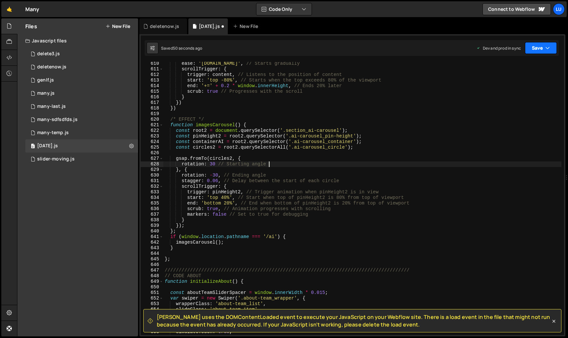
click at [535, 47] on button "Save" at bounding box center [541, 48] width 32 height 12
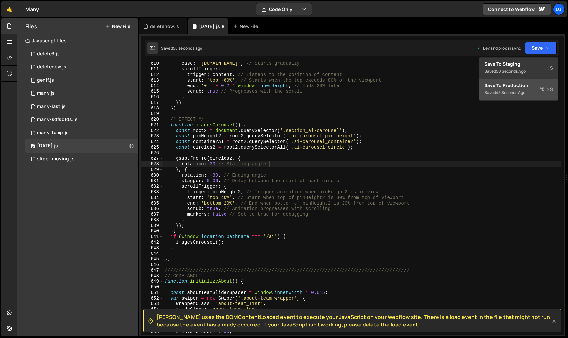
click at [518, 81] on button "Save to Production S Saved 45 seconds ago" at bounding box center [518, 89] width 79 height 21
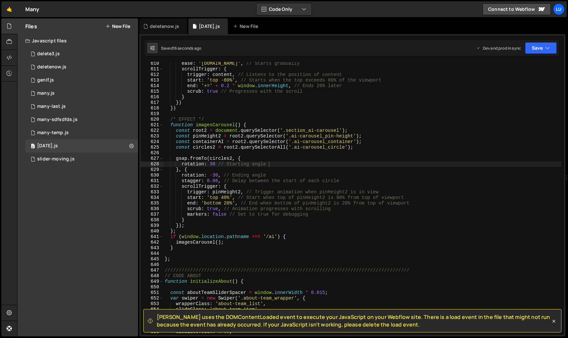
click at [226, 196] on div "ease : 'power1.in' , // Starts gradually scrollTrigger : { trigger : content , …" at bounding box center [362, 203] width 398 height 284
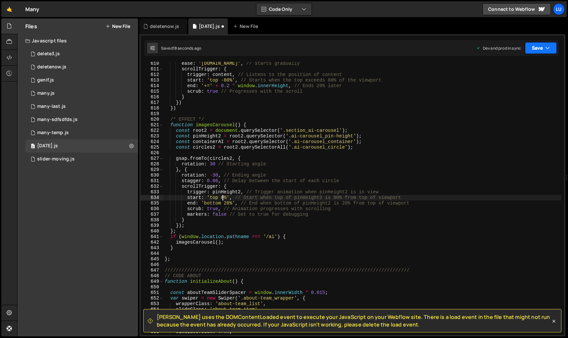
click at [529, 47] on button "Save" at bounding box center [541, 48] width 32 height 12
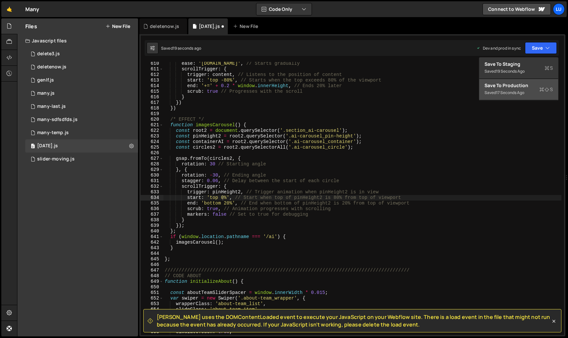
click at [519, 85] on div "Save to Production S" at bounding box center [518, 85] width 68 height 7
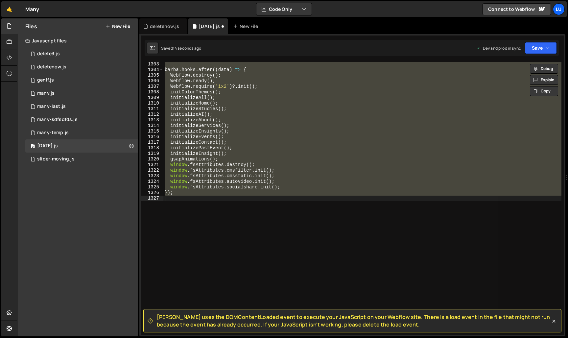
scroll to position [0, 0]
click at [290, 128] on div "barba . hooks . after (( data ) => { Webflow . destroy ( ) ; Webflow . ready ( …" at bounding box center [362, 198] width 398 height 273
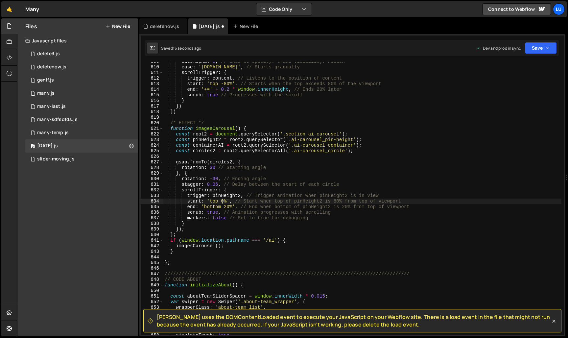
scroll to position [3399, 0]
click at [320, 218] on div "autoAlpha : 0 , // Ends at opacity: 0 and visibility: hidden ease : 'power1.in'…" at bounding box center [362, 201] width 398 height 284
click at [224, 219] on div "autoAlpha : 0 , // Ends at opacity: 0 and visibility: hidden ease : 'power1.in'…" at bounding box center [362, 201] width 398 height 284
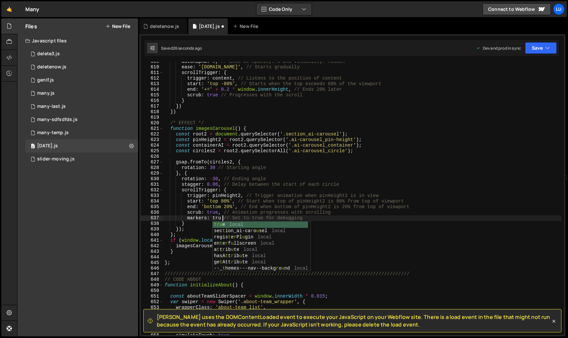
scroll to position [0, 4]
type textarea "markers: true // Set to true for debugging"
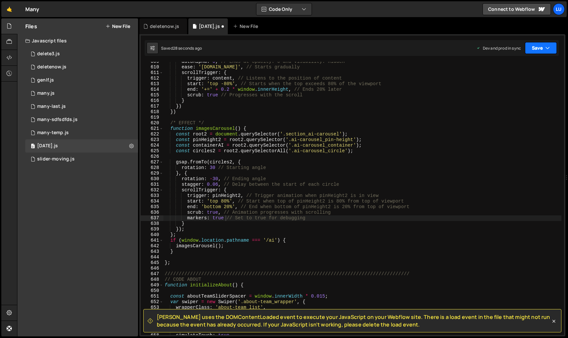
click at [533, 49] on button "Save" at bounding box center [541, 48] width 32 height 12
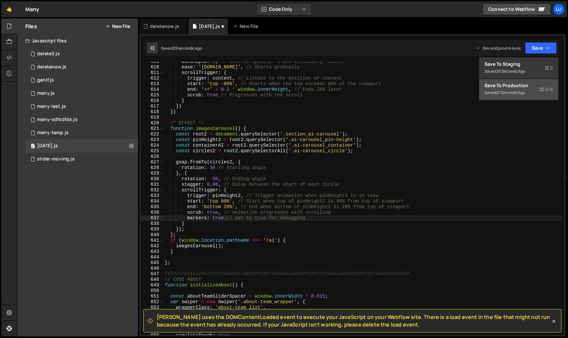
drag, startPoint x: 523, startPoint y: 78, endPoint x: 521, endPoint y: 83, distance: 5.4
click at [521, 83] on div "Save to Staging S Saved 29 seconds ago Save to Production S Saved 27 seconds ag…" at bounding box center [519, 78] width 80 height 43
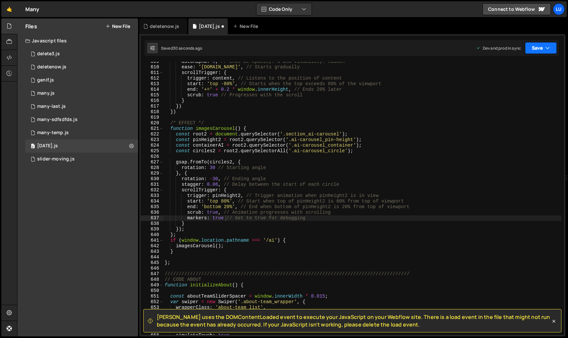
click at [539, 48] on button "Save" at bounding box center [541, 48] width 32 height 12
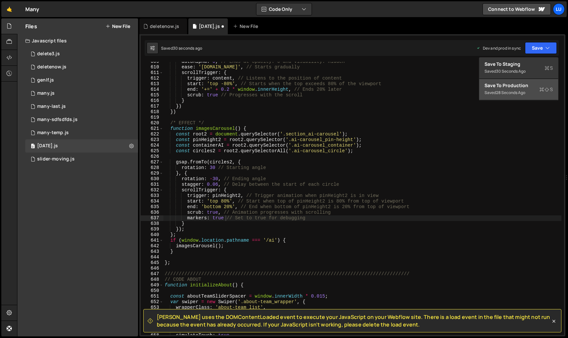
click at [531, 86] on div "Save to Production S" at bounding box center [518, 85] width 68 height 7
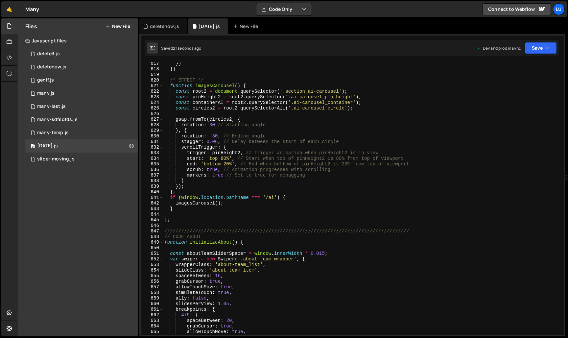
scroll to position [3425, 0]
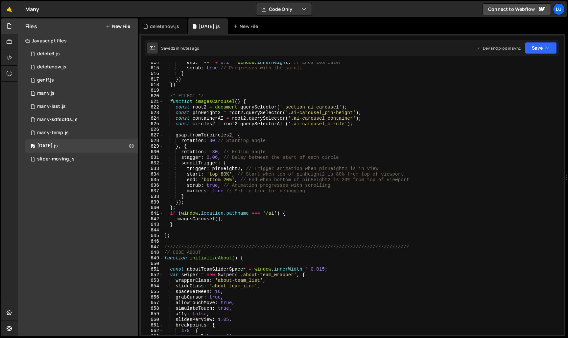
click at [212, 176] on div "end : '+=' + 0.2 * window . innerHeight , // Ends 20% later scrub : true // Pro…" at bounding box center [362, 202] width 398 height 284
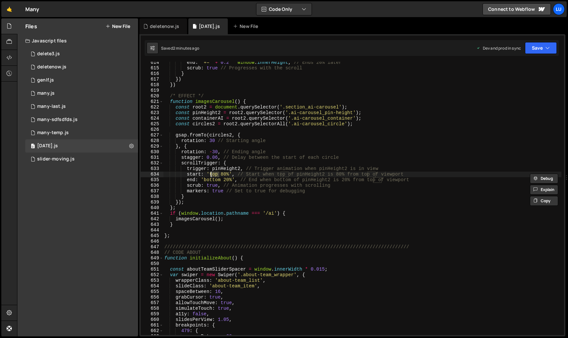
click at [212, 178] on div "end : '+=' + 0.2 * window . innerHeight , // Ends 20% later scrub : true // Pro…" at bounding box center [362, 202] width 398 height 284
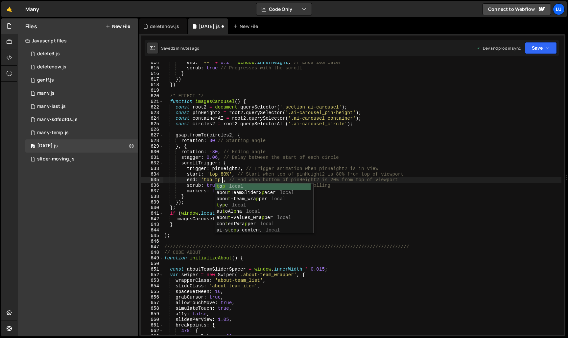
scroll to position [0, 4]
click at [538, 51] on button "Save" at bounding box center [541, 48] width 32 height 12
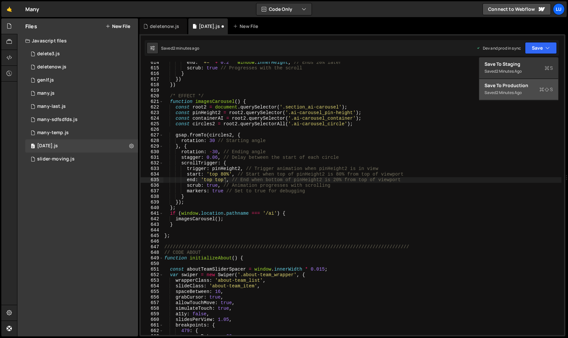
click at [527, 86] on div "Save to Production S" at bounding box center [518, 85] width 68 height 7
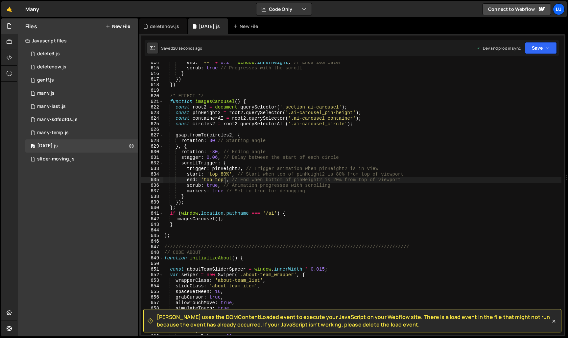
click at [222, 179] on div "end : '+=' + 0.2 * window . innerHeight , // Ends 20% later scrub : true // Pro…" at bounding box center [362, 202] width 398 height 284
click at [543, 51] on button "Save" at bounding box center [541, 48] width 32 height 12
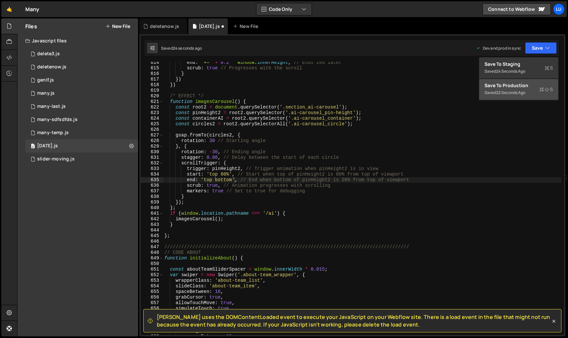
click at [535, 85] on div "Save to Production S" at bounding box center [518, 85] width 68 height 7
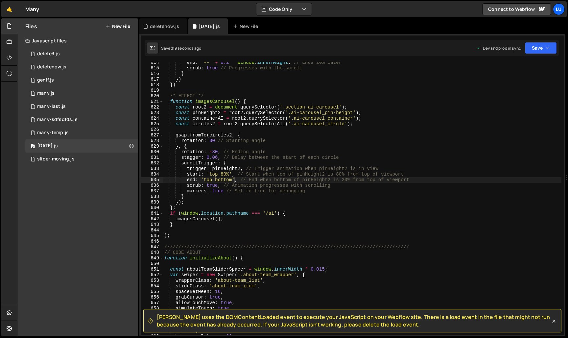
click at [211, 181] on div "end : '+=' + 0.2 * window . innerHeight , // Ends 20% later scrub : true // Pro…" at bounding box center [362, 202] width 398 height 284
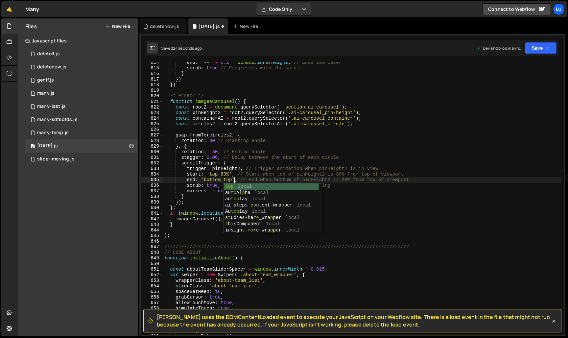
type textarea "end: 'bottom top', // End when bottom of pinHeight2 is 20% from top of viewport"
click at [524, 46] on div "Dev and prod in sync Upgrade to Edit Save Save to Staging S Saved 24 seconds ag…" at bounding box center [516, 48] width 80 height 12
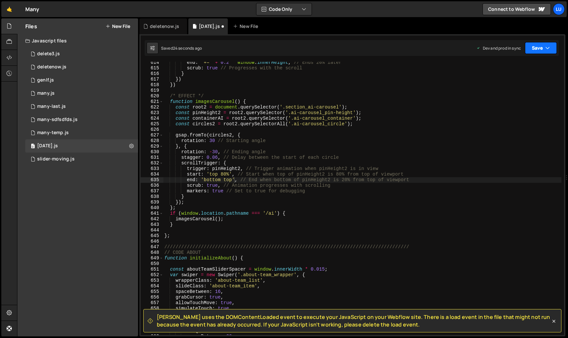
click at [532, 46] on button "Save" at bounding box center [541, 48] width 32 height 12
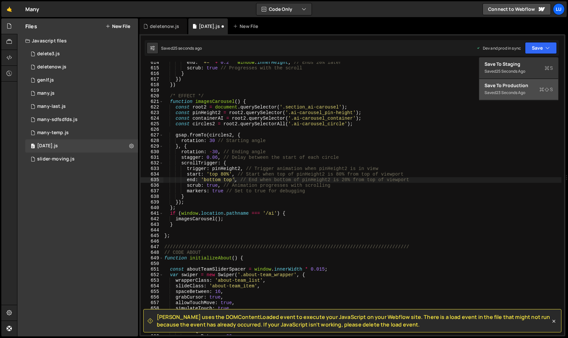
click at [531, 81] on button "Save to Production S Saved 23 seconds ago" at bounding box center [518, 89] width 79 height 21
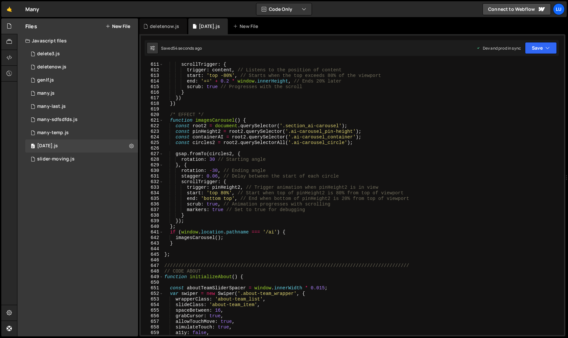
scroll to position [3406, 0]
click at [214, 192] on div "ease : 'power1.in' , // Starts gradually scrollTrigger : { trigger : content , …" at bounding box center [362, 198] width 398 height 284
click at [537, 50] on button "Save" at bounding box center [541, 48] width 32 height 12
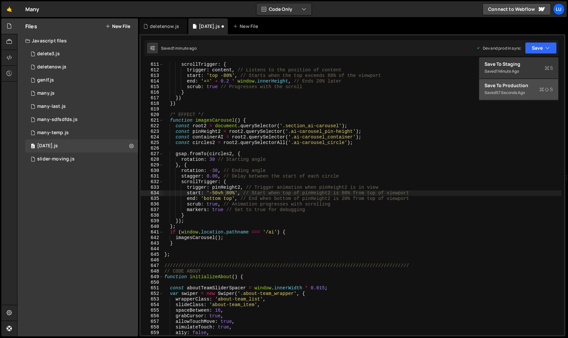
click at [535, 80] on button "Save to Production S Saved 57 seconds ago" at bounding box center [518, 89] width 79 height 21
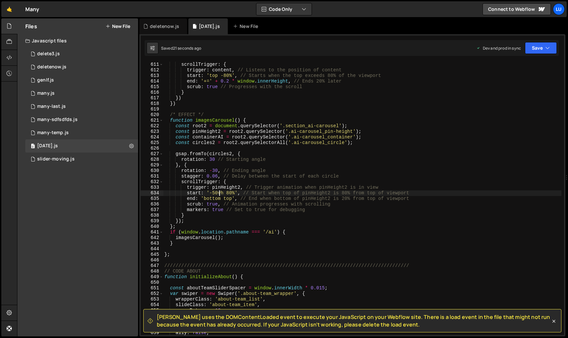
click at [220, 191] on div "ease : 'power1.in' , // Starts gradually scrollTrigger : { trigger : content , …" at bounding box center [362, 198] width 398 height 284
click at [225, 193] on div "ease : 'power1.in' , // Starts gradually scrollTrigger : { trigger : content , …" at bounding box center [362, 198] width 398 height 284
click at [544, 50] on button "Save" at bounding box center [541, 48] width 32 height 12
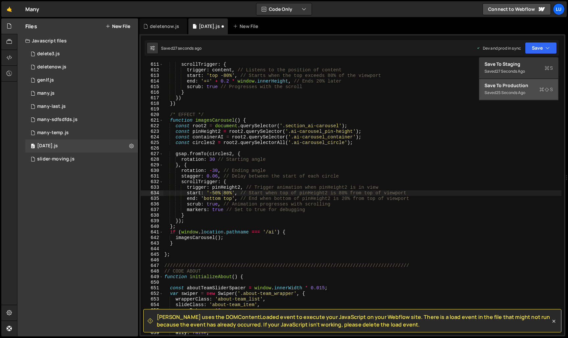
click at [531, 81] on button "Save to Production S Saved 25 seconds ago" at bounding box center [518, 89] width 79 height 21
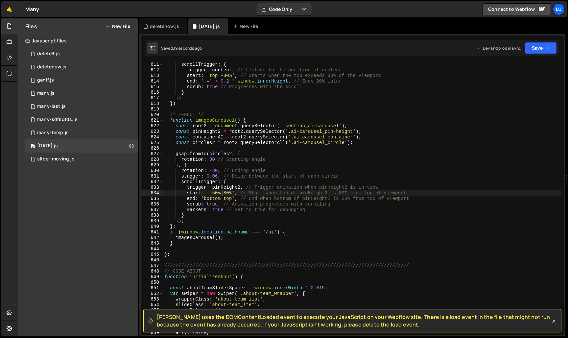
click at [230, 192] on div "ease : 'power1.in' , // Starts gradually scrollTrigger : { trigger : content , …" at bounding box center [362, 198] width 398 height 284
click at [228, 192] on div "ease : 'power1.in' , // Starts gradually scrollTrigger : { trigger : content , …" at bounding box center [362, 198] width 398 height 284
click at [547, 50] on icon "button" at bounding box center [547, 48] width 5 height 7
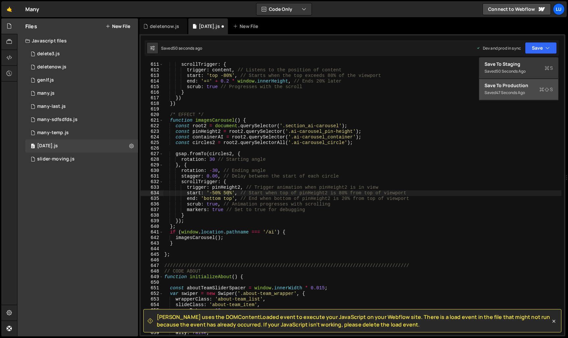
click at [541, 81] on button "Save to Production S Saved 47 seconds ago" at bounding box center [518, 89] width 79 height 21
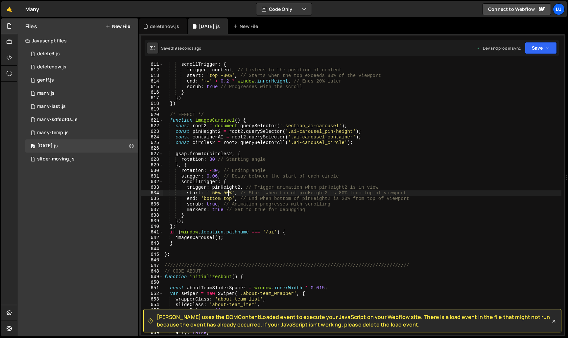
click at [228, 193] on div "ease : 'power1.in' , // Starts gradually scrollTrigger : { trigger : content , …" at bounding box center [362, 198] width 398 height 284
click at [544, 39] on div "Slater uses the DOMContentLoaded event to execute your JavaScript on your Webfl…" at bounding box center [352, 185] width 426 height 302
click at [543, 43] on button "Save" at bounding box center [541, 48] width 32 height 12
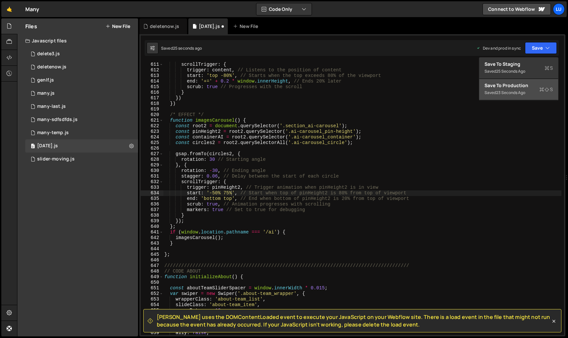
click at [527, 90] on button "Save to Production S Saved 23 seconds ago" at bounding box center [518, 89] width 79 height 21
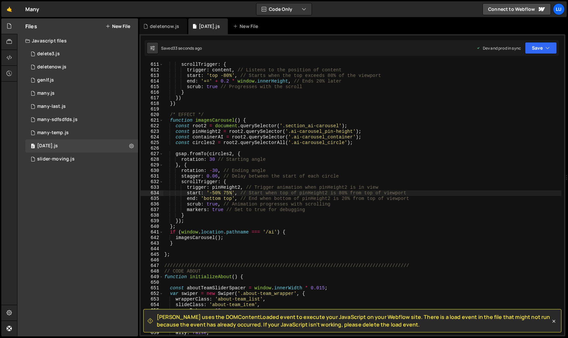
click at [215, 199] on div "ease : 'power1.in' , // Starts gradually scrollTrigger : { trigger : content , …" at bounding box center [362, 198] width 398 height 284
click at [535, 48] on button "Save" at bounding box center [541, 48] width 32 height 12
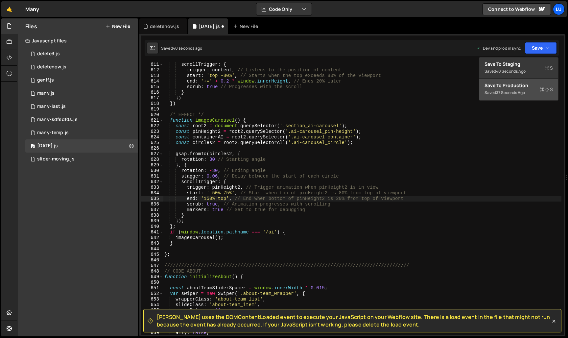
click at [528, 85] on div "Save to Production S" at bounding box center [518, 85] width 68 height 7
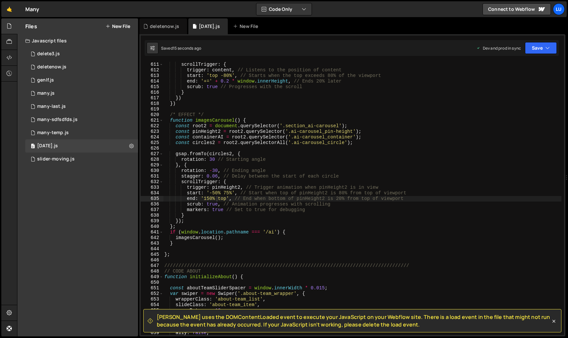
click at [210, 198] on div "ease : 'power1.in' , // Starts gradually scrollTrigger : { trigger : content , …" at bounding box center [362, 198] width 398 height 284
click at [543, 46] on button "Save" at bounding box center [541, 48] width 32 height 12
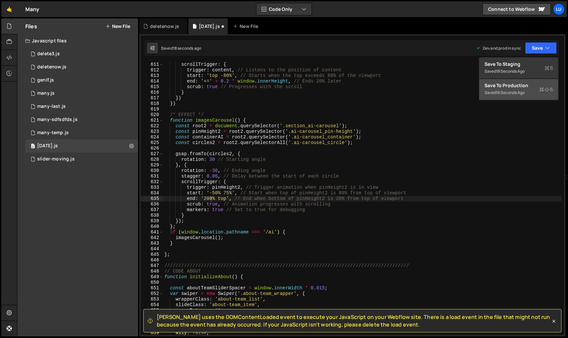
click at [535, 85] on div "Save to Production S" at bounding box center [518, 85] width 68 height 7
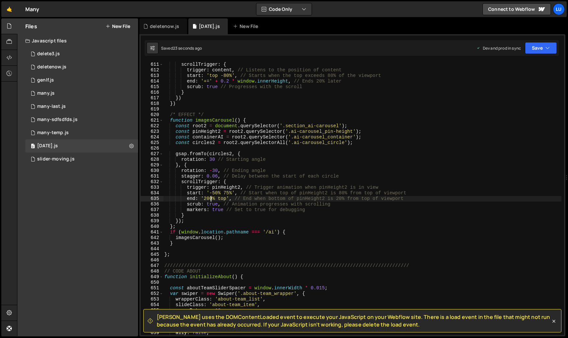
click at [210, 198] on div "ease : 'power1.in' , // Starts gradually scrollTrigger : { trigger : content , …" at bounding box center [362, 198] width 398 height 284
click at [547, 43] on button "Save" at bounding box center [541, 48] width 32 height 12
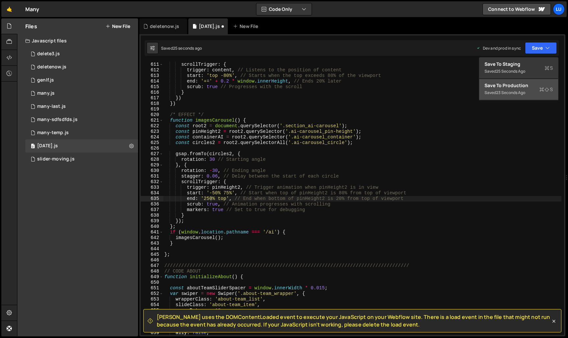
click at [538, 83] on div "Save to Production S" at bounding box center [518, 85] width 68 height 7
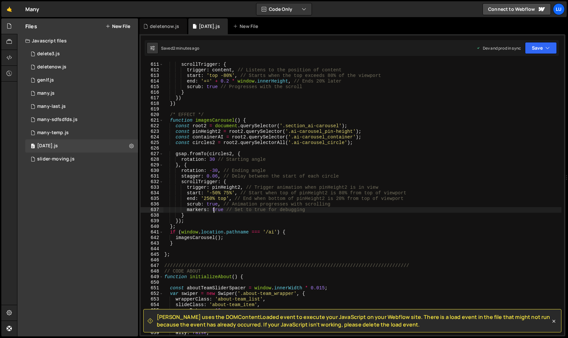
click at [214, 209] on div "ease : 'power1.in' , // Starts gradually scrollTrigger : { trigger : content , …" at bounding box center [362, 198] width 398 height 284
click at [549, 49] on icon "button" at bounding box center [547, 48] width 5 height 7
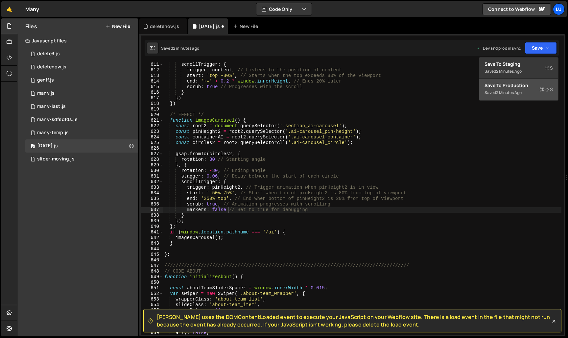
click at [518, 99] on button "Save to Production S Saved 2 minutes ago" at bounding box center [518, 89] width 79 height 21
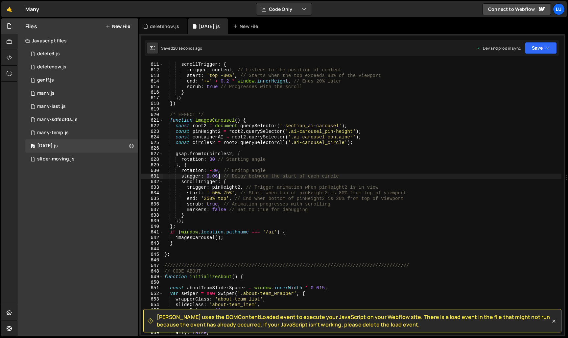
click at [219, 175] on div "ease : 'power1.in' , // Starts gradually scrollTrigger : { trigger : content , …" at bounding box center [362, 198] width 398 height 284
click at [541, 49] on button "Save" at bounding box center [541, 48] width 32 height 12
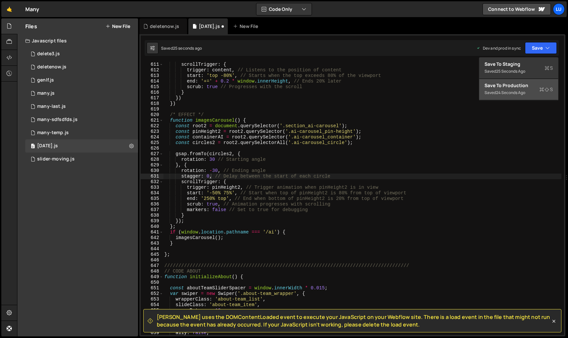
click at [533, 85] on div "Save to Production S" at bounding box center [518, 85] width 68 height 7
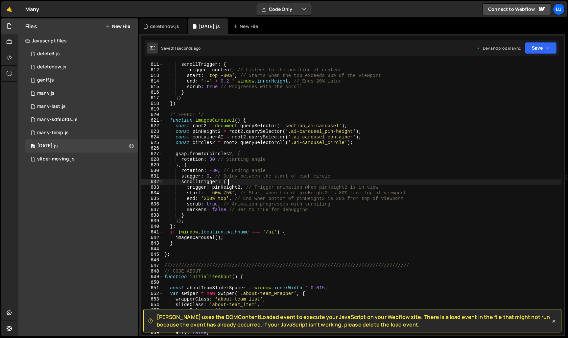
click at [252, 181] on div "ease : 'power1.in' , // Starts gradually scrollTrigger : { trigger : content , …" at bounding box center [362, 198] width 398 height 284
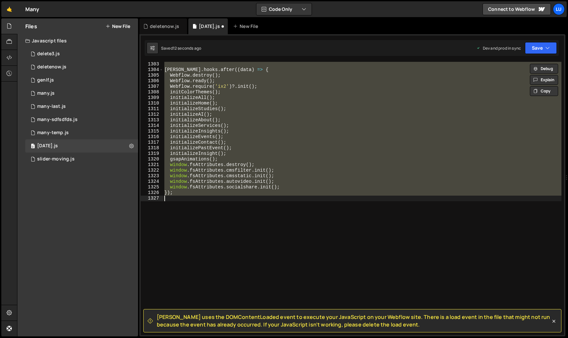
scroll to position [3382, 0]
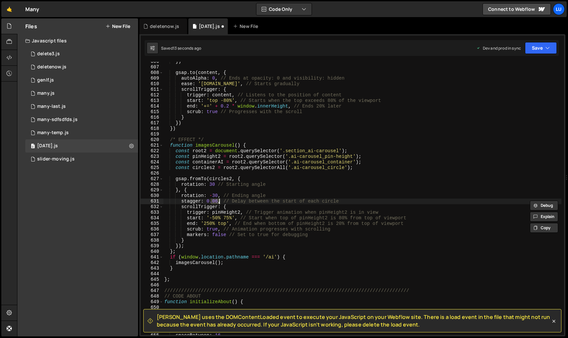
click at [269, 181] on div "}) gsap . to ( content , { autoAlpha : 0 , // Ends at opacity: 0 and visibility…" at bounding box center [362, 201] width 398 height 284
click at [219, 200] on div "}) gsap . to ( content , { autoAlpha : 0 , // Ends at opacity: 0 and visibility…" at bounding box center [362, 201] width 398 height 284
click at [215, 229] on div "}) gsap . to ( content , { autoAlpha : 0 , // Ends at opacity: 0 and visibility…" at bounding box center [362, 201] width 398 height 284
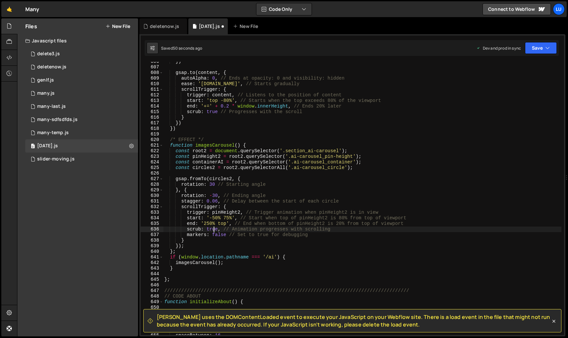
click at [215, 229] on div "}) gsap . to ( content , { autoAlpha : 0 , // Ends at opacity: 0 and visibility…" at bounding box center [362, 201] width 398 height 284
click at [298, 231] on div "}) gsap . to ( content , { autoAlpha : 0 , // Ends at opacity: 0 and visibility…" at bounding box center [362, 201] width 398 height 284
click at [532, 46] on button "Save" at bounding box center [541, 48] width 32 height 12
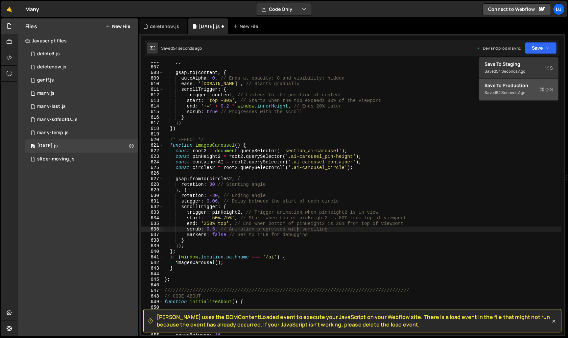
click at [527, 82] on div "Save to Production S" at bounding box center [518, 85] width 68 height 7
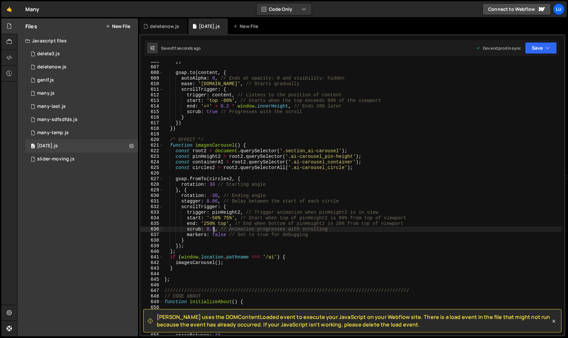
click at [212, 230] on div "}) gsap . to ( content , { autoAlpha : 0 , // Ends at opacity: 0 and visibility…" at bounding box center [362, 201] width 398 height 284
click at [543, 53] on button "Save" at bounding box center [541, 48] width 32 height 12
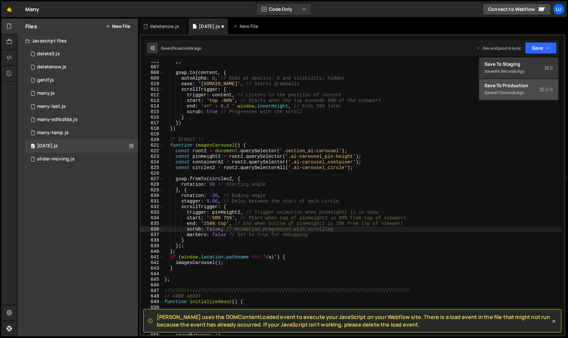
click at [532, 81] on button "Save to Production S Saved 11 seconds ago" at bounding box center [518, 89] width 79 height 21
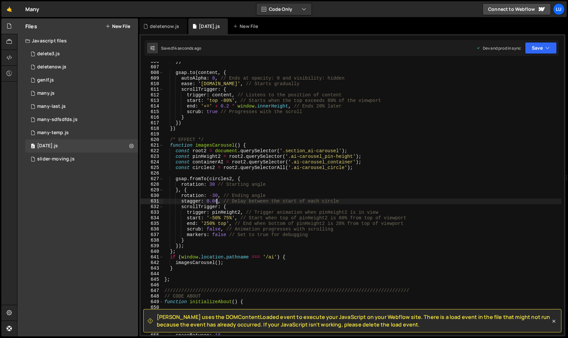
click at [217, 200] on div "}) gsap . to ( content , { autoAlpha : 0 , // Ends at opacity: 0 and visibility…" at bounding box center [362, 201] width 398 height 284
click at [546, 52] on button "Save" at bounding box center [541, 48] width 32 height 12
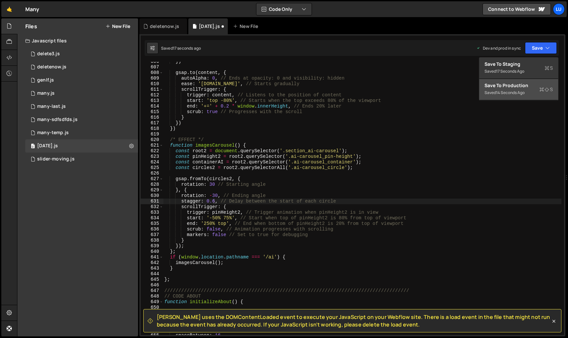
click at [529, 86] on div "Save to Production S" at bounding box center [518, 85] width 68 height 7
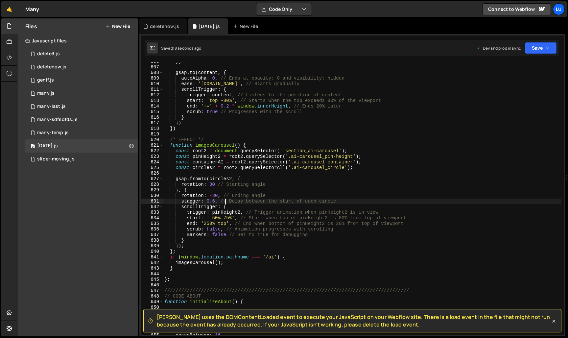
click at [224, 204] on div "}) gsap . to ( content , { autoAlpha : 0 , // Ends at opacity: 0 and visibility…" at bounding box center [362, 201] width 398 height 284
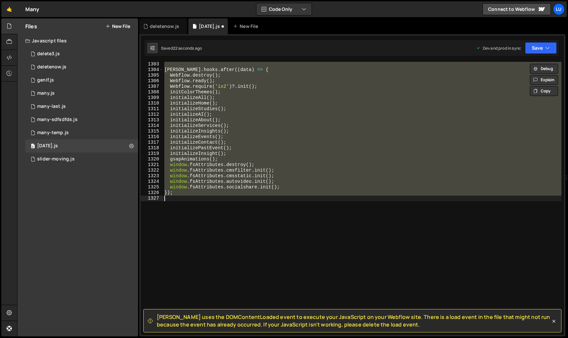
scroll to position [3410, 0]
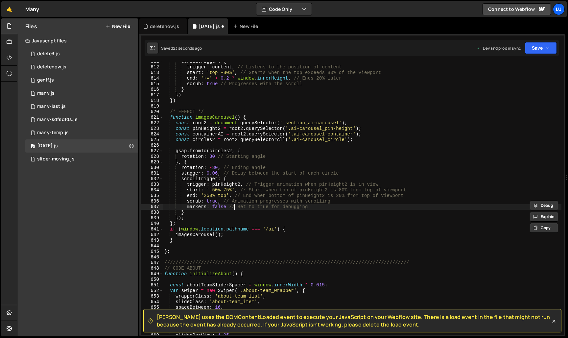
click at [234, 206] on div "scrollTrigger : { trigger : content , // Listens to the position of content sta…" at bounding box center [362, 201] width 398 height 284
type textarea "markers: false // Set to true for debugging"
click at [545, 49] on icon "button" at bounding box center [547, 48] width 5 height 7
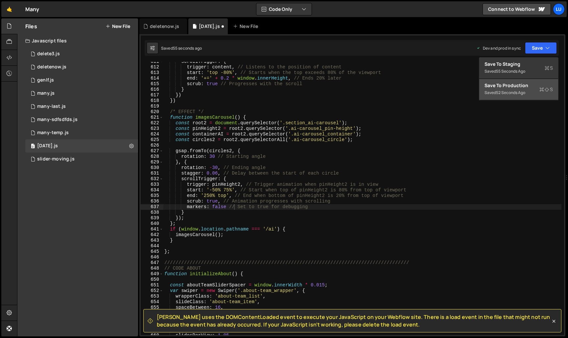
click at [532, 84] on div "Save to Production S" at bounding box center [518, 85] width 68 height 7
